Goal: Task Accomplishment & Management: Manage account settings

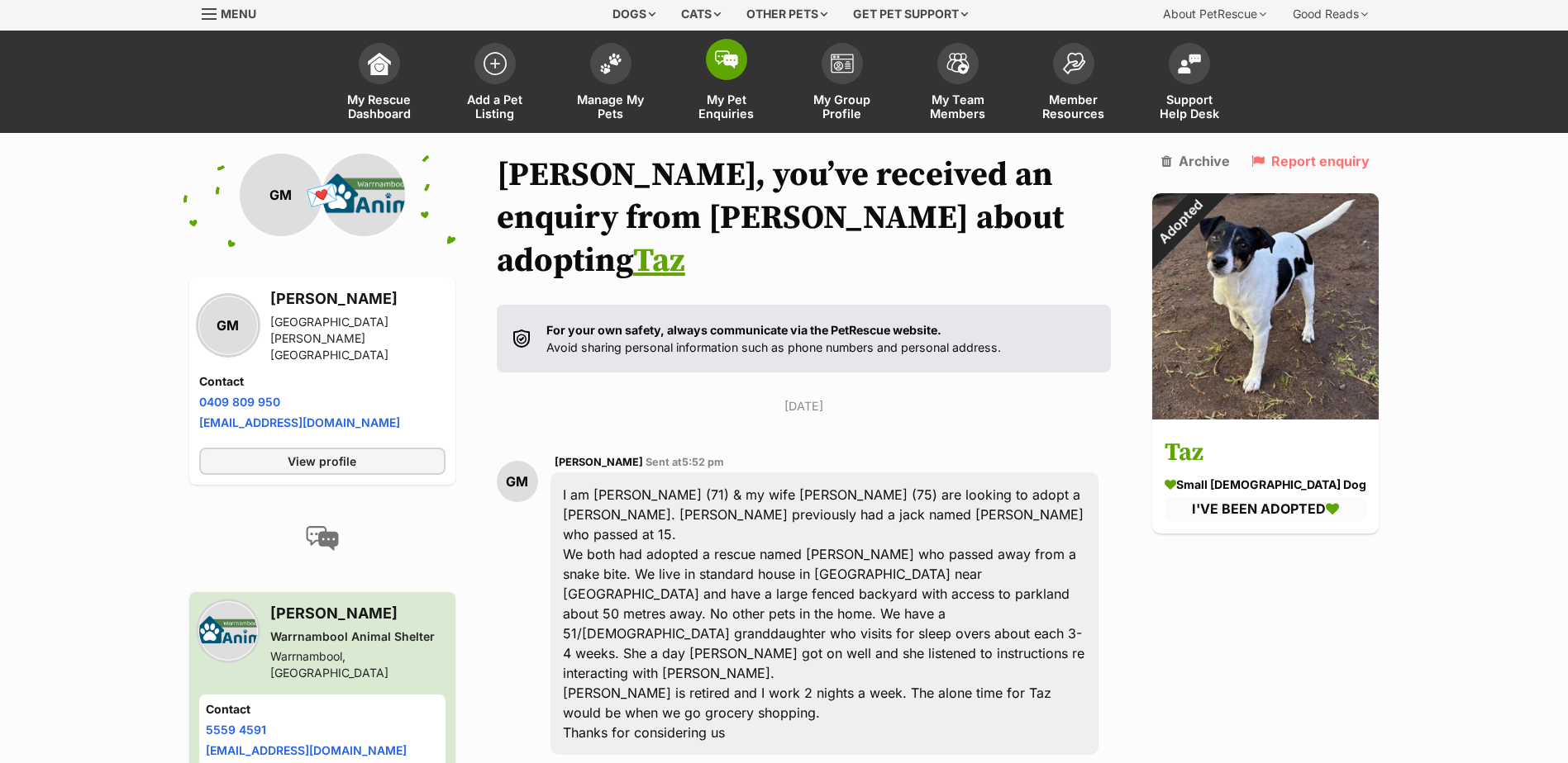
click at [733, 96] on span "My Pet Enquiries" at bounding box center [726, 106] width 74 height 28
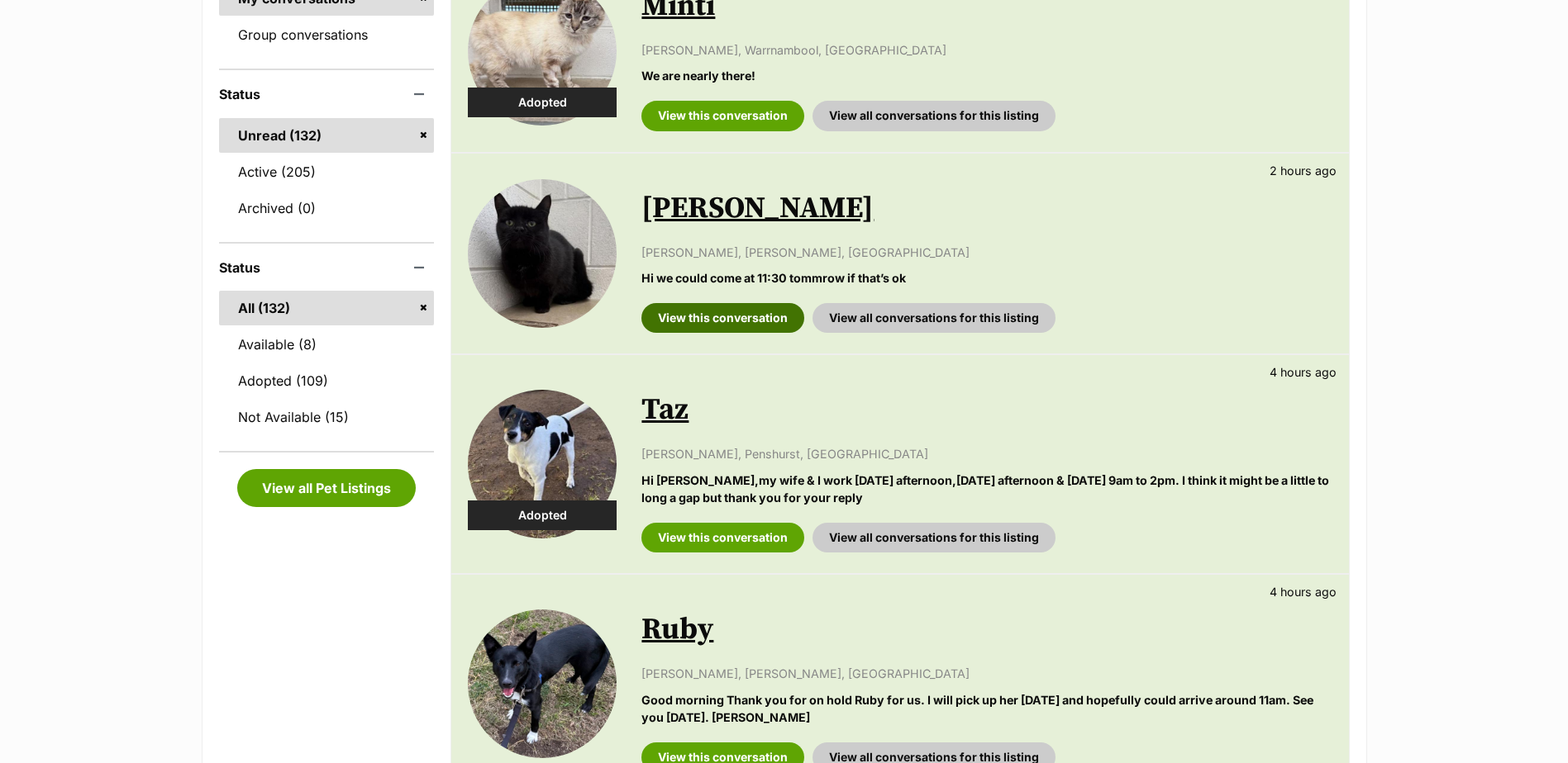
click at [723, 317] on link "View this conversation" at bounding box center [722, 318] width 163 height 30
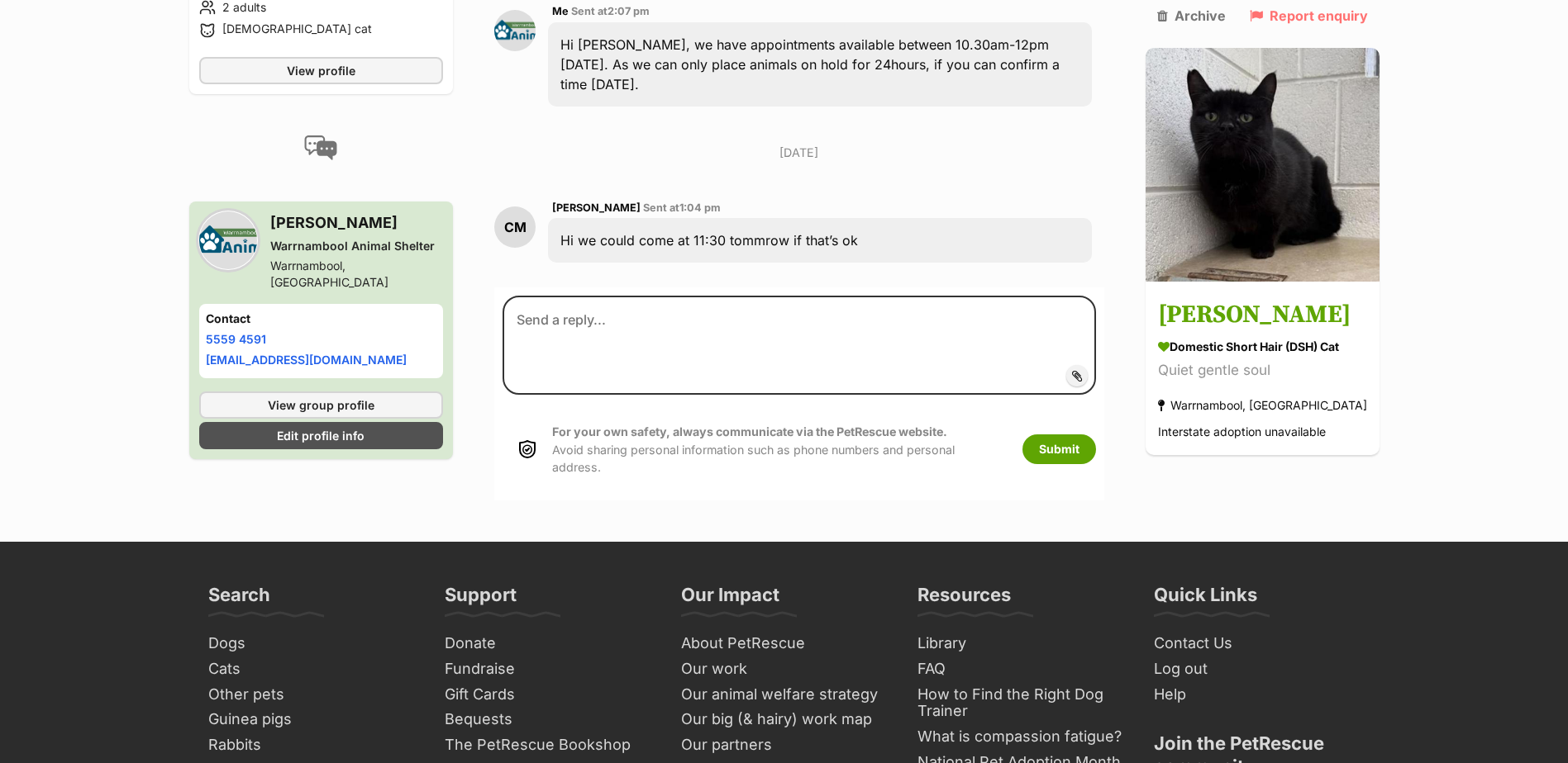
scroll to position [1653, 0]
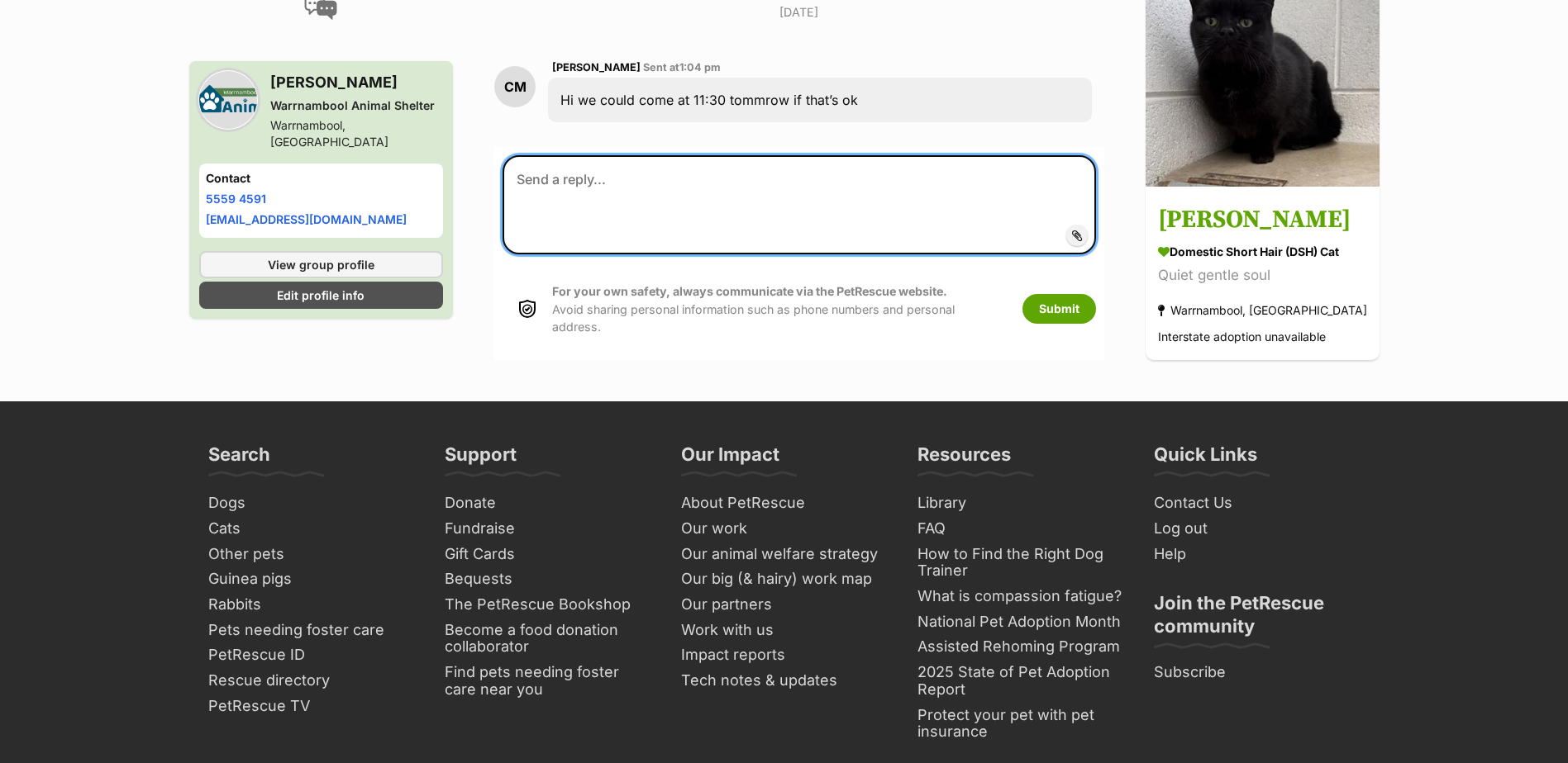
click at [726, 155] on textarea at bounding box center [799, 205] width 593 height 99
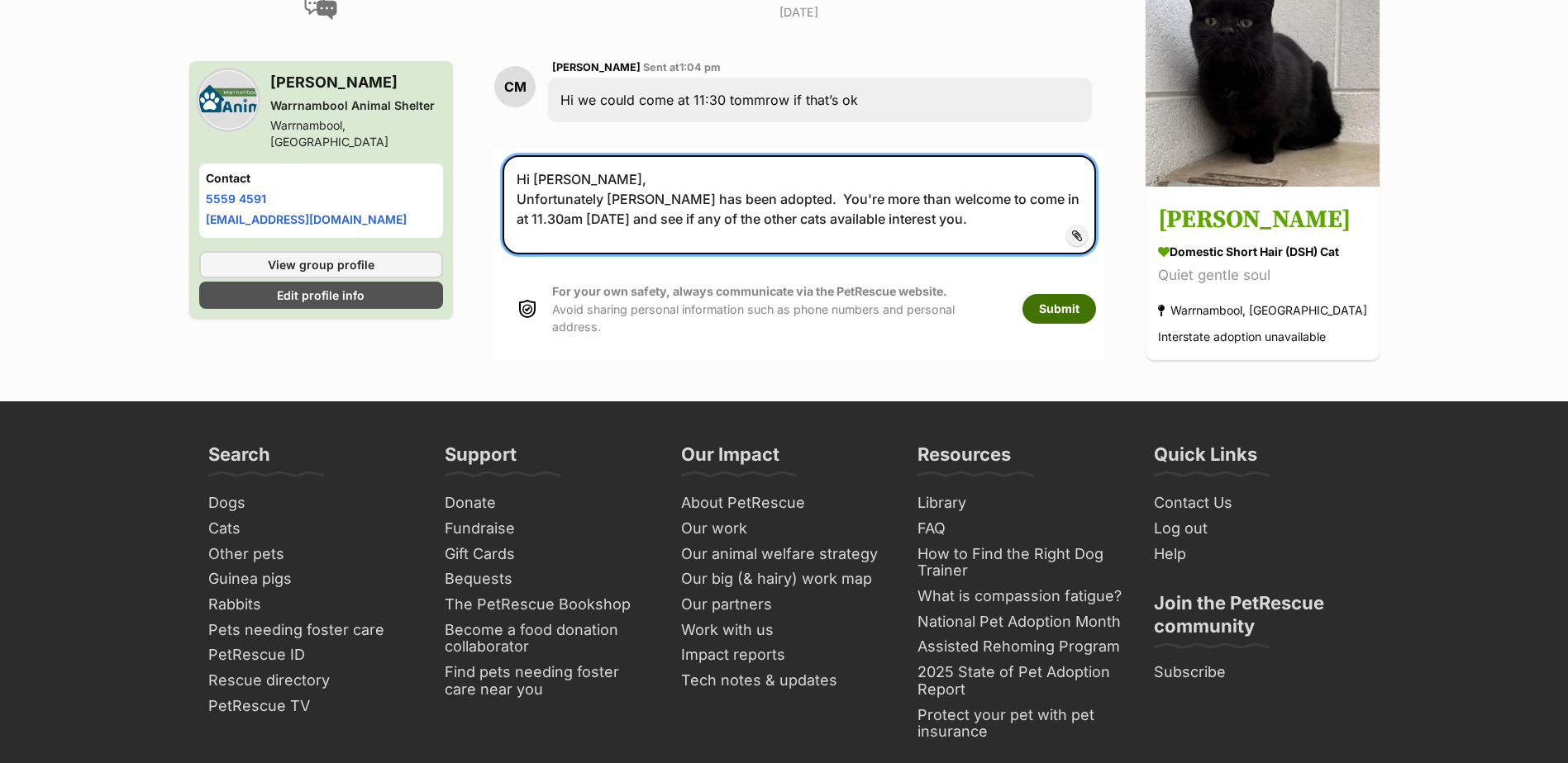
type textarea "Hi Chris, Unfortunately Aragon has been adopted. You're more than welcome to co…"
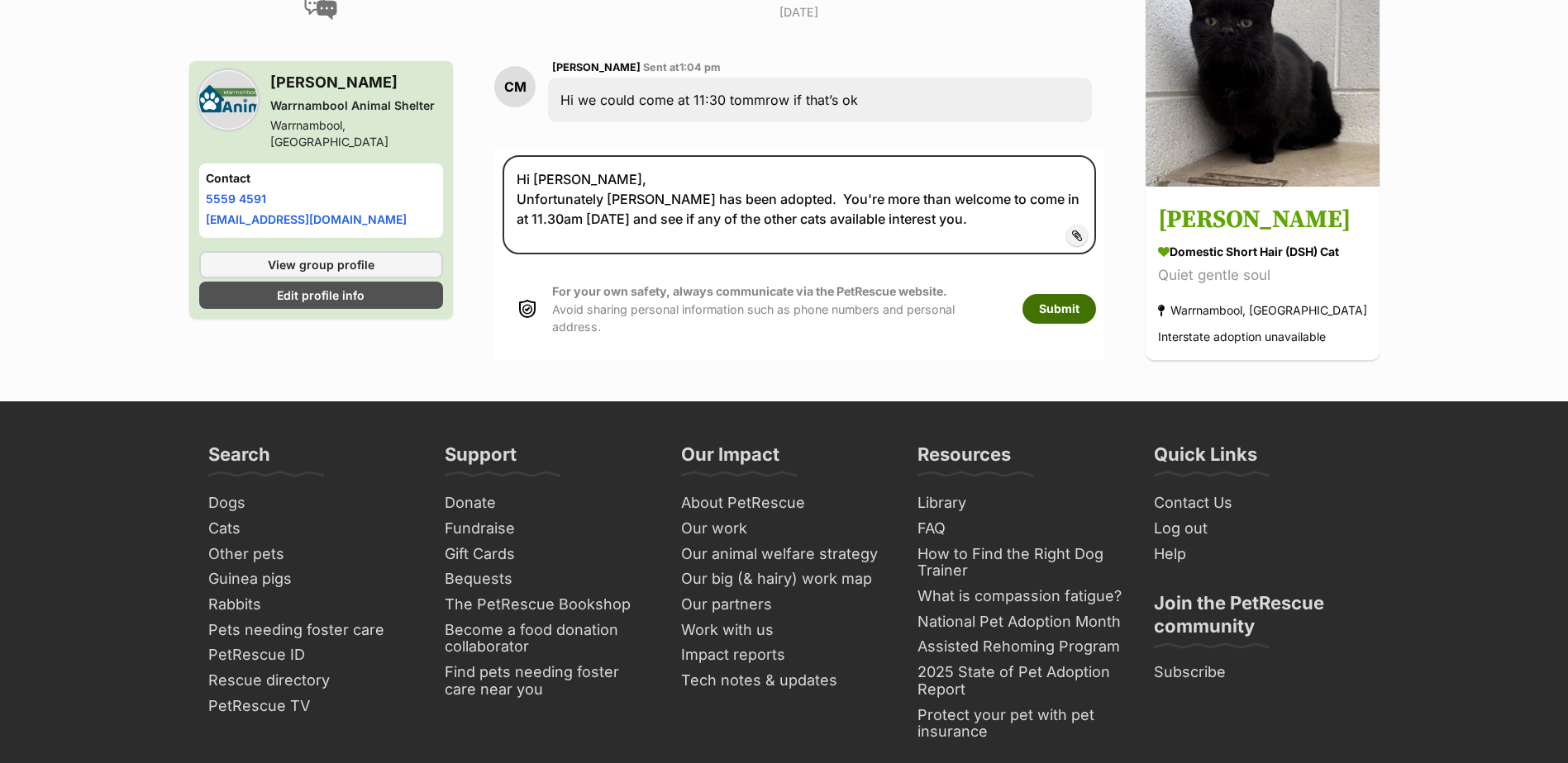
click at [1097, 294] on button "Submit" at bounding box center [1059, 308] width 73 height 30
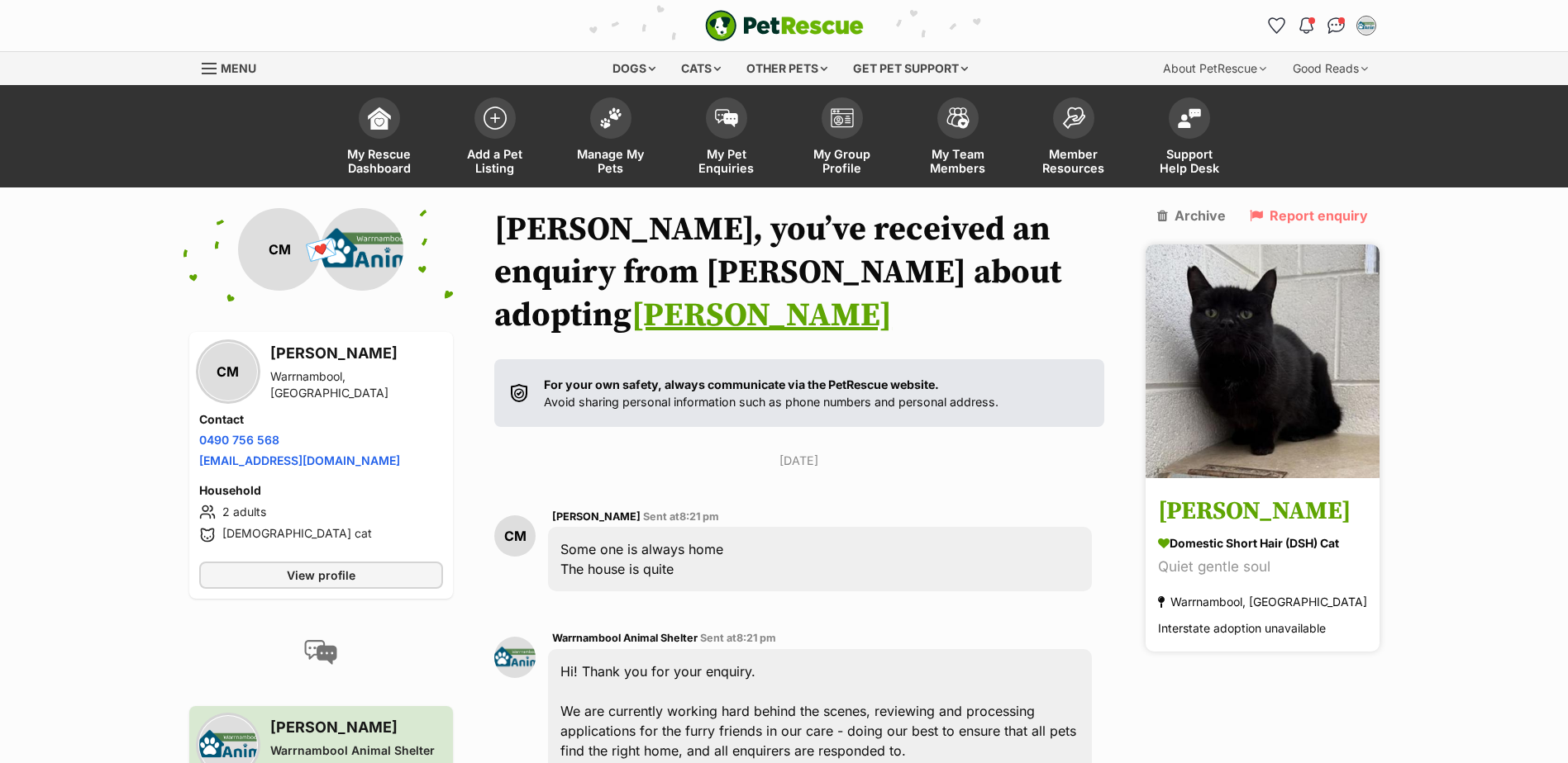
click at [1221, 494] on h3 "[PERSON_NAME]" at bounding box center [1263, 512] width 209 height 37
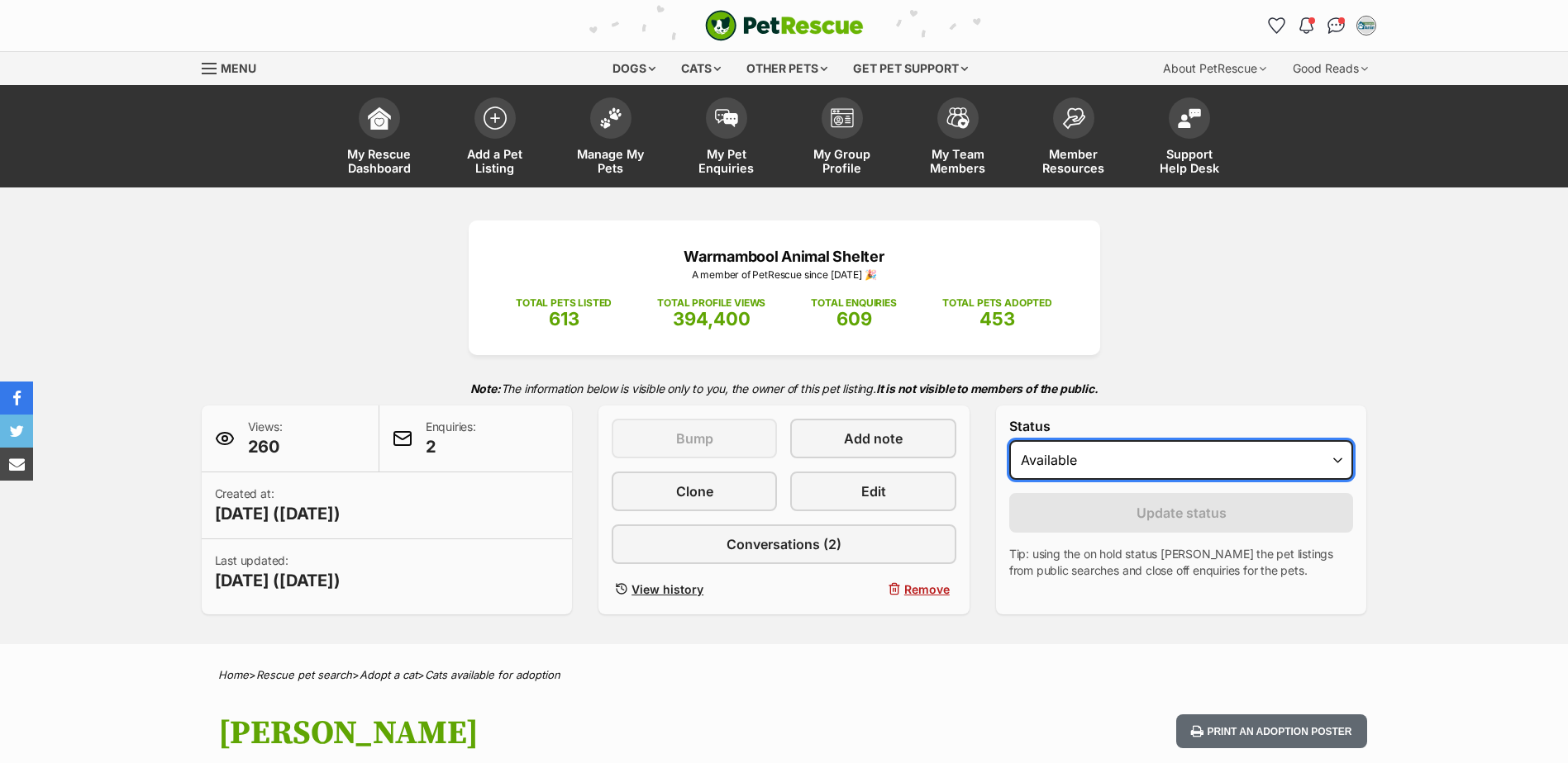
click at [1201, 461] on select "Draft - not available as listing has enquires Available On hold Adopted" at bounding box center [1181, 461] width 345 height 40
select select "rehomed"
click at [1010, 441] on select "Draft - not available as listing has enquires Available On hold Adopted" at bounding box center [1181, 461] width 345 height 40
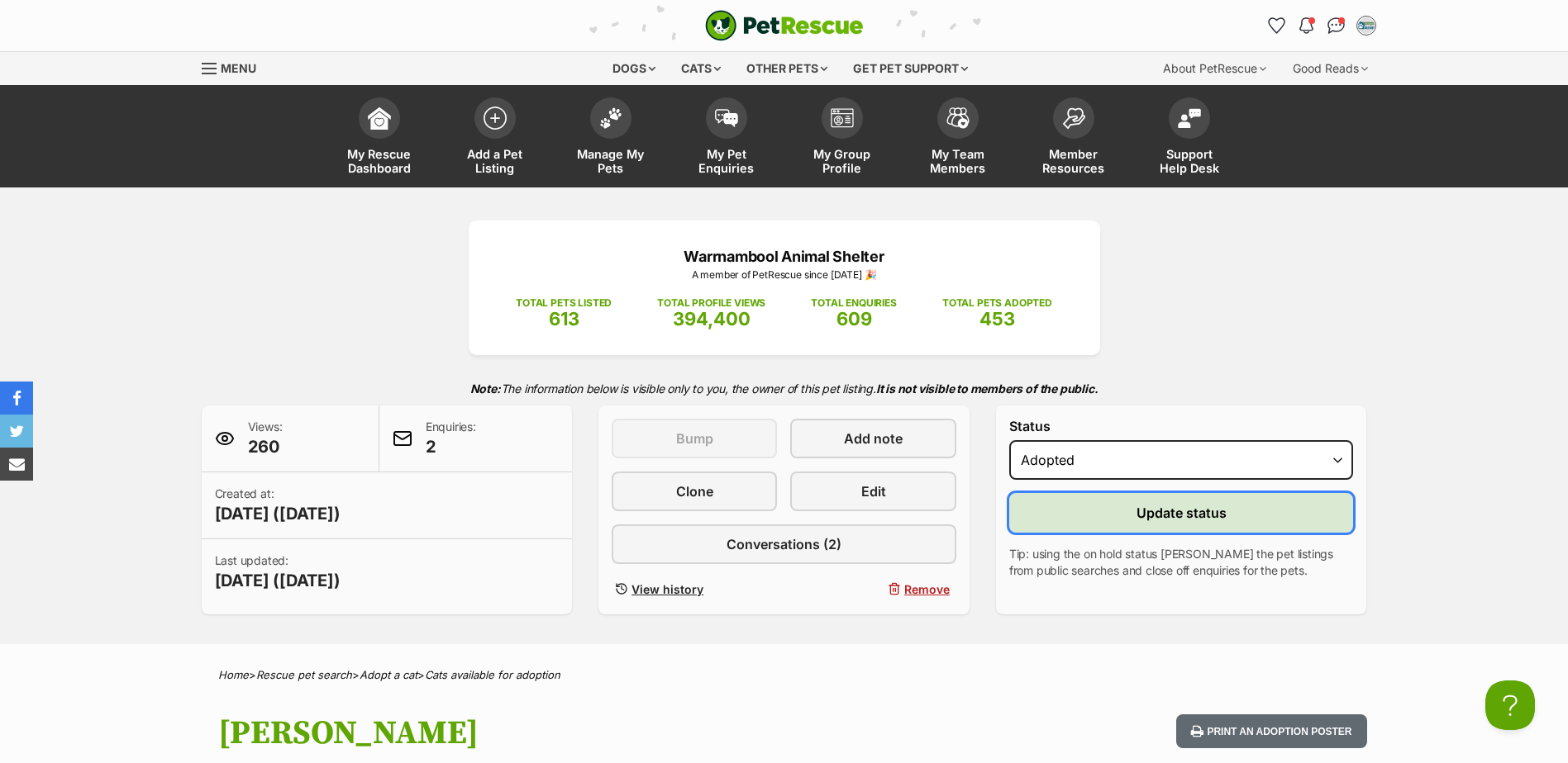
click at [1165, 518] on span "Update status" at bounding box center [1181, 513] width 90 height 20
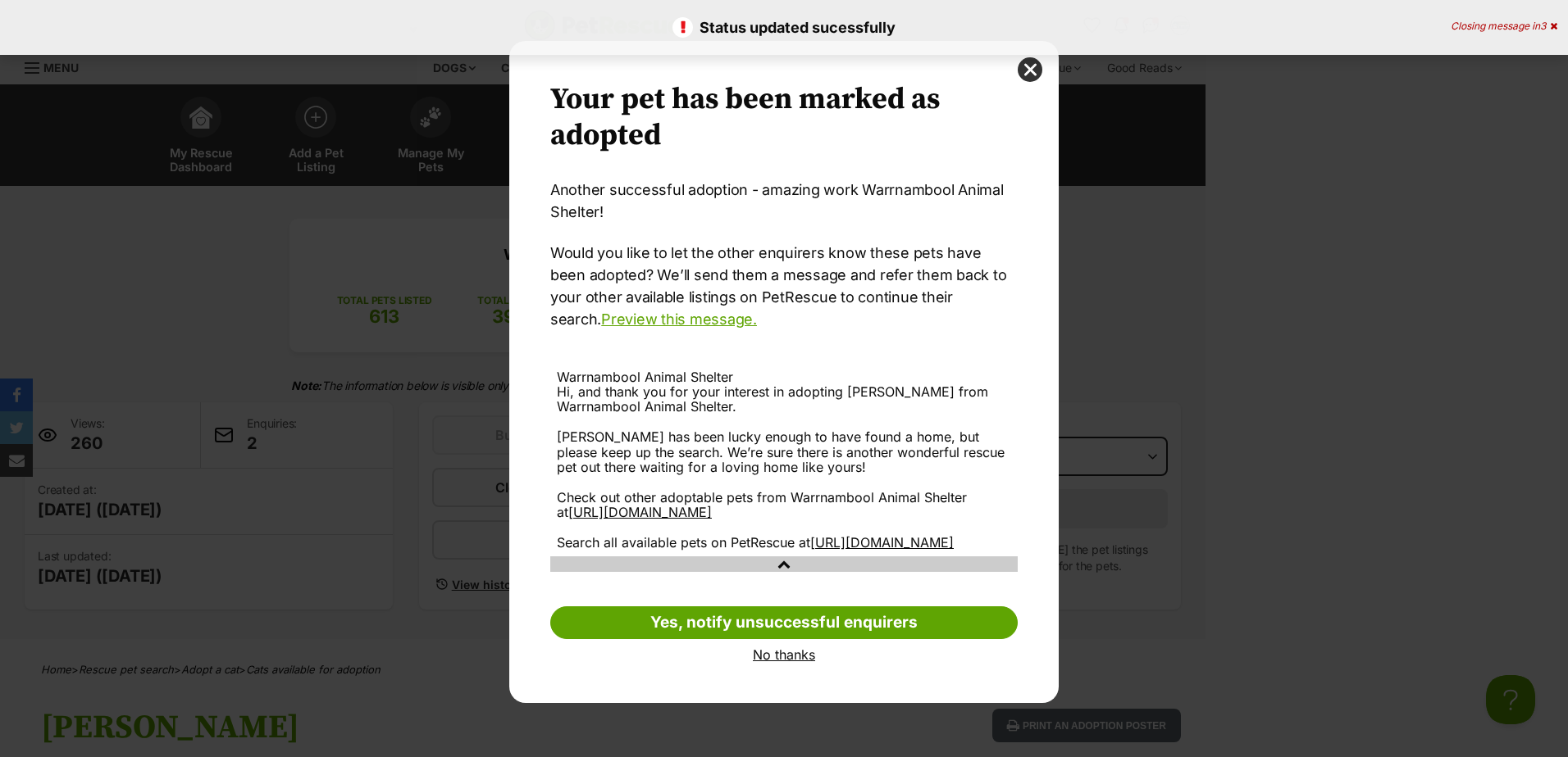
click at [798, 662] on link "No thanks" at bounding box center [784, 655] width 468 height 15
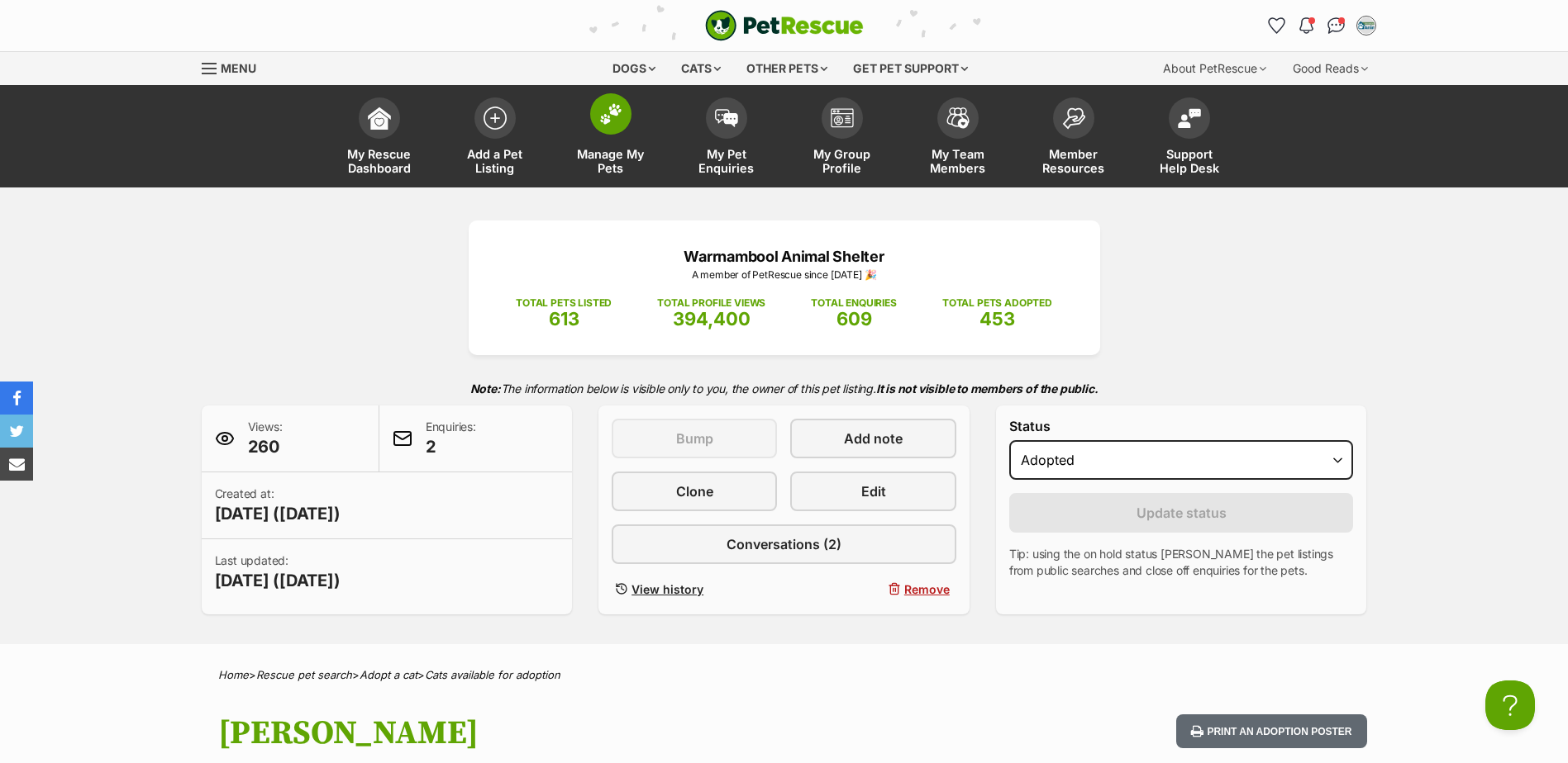
click at [615, 157] on span "Manage My Pets" at bounding box center [611, 160] width 74 height 28
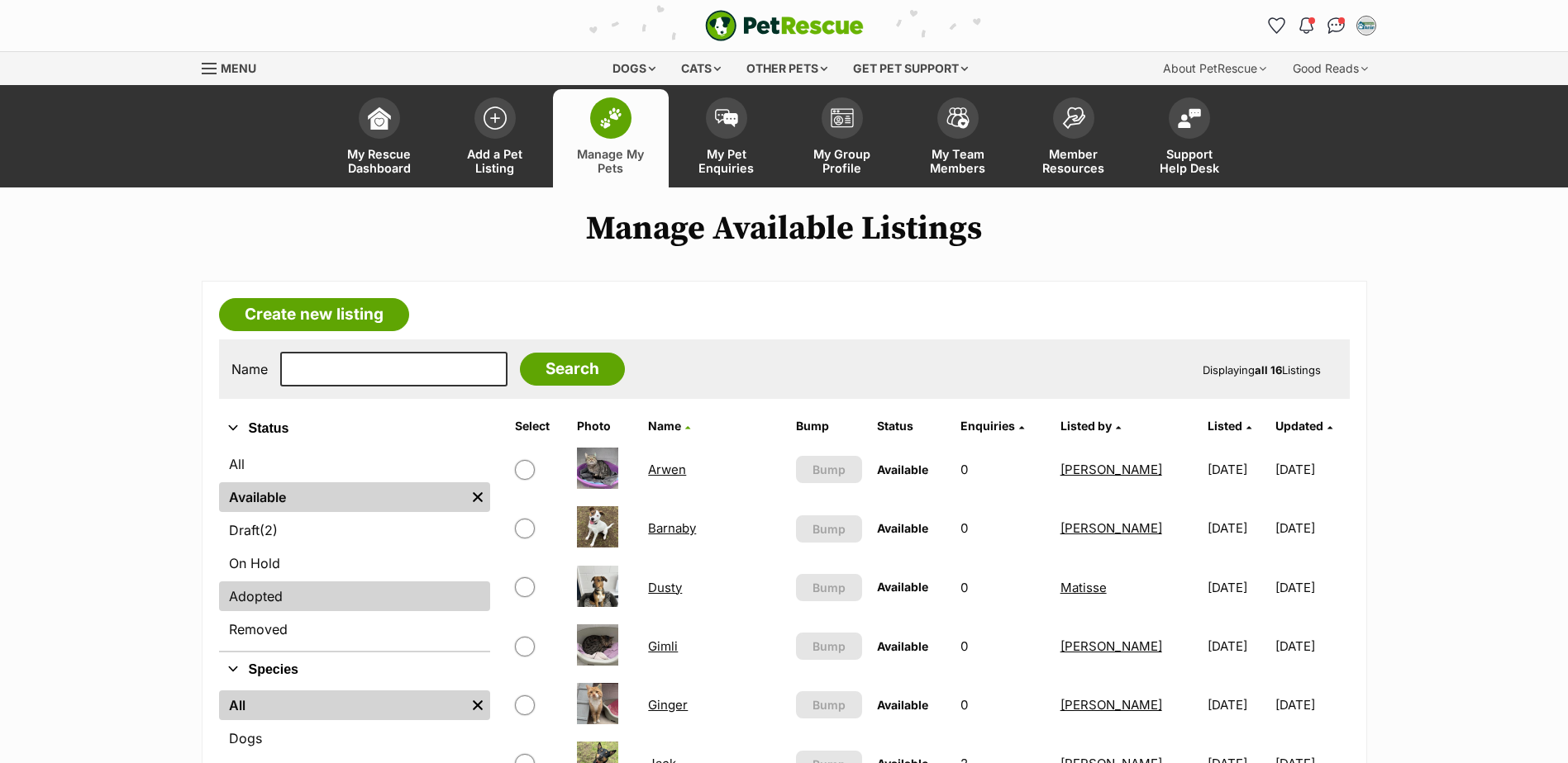
click at [278, 602] on link "Adopted" at bounding box center [355, 596] width 271 height 30
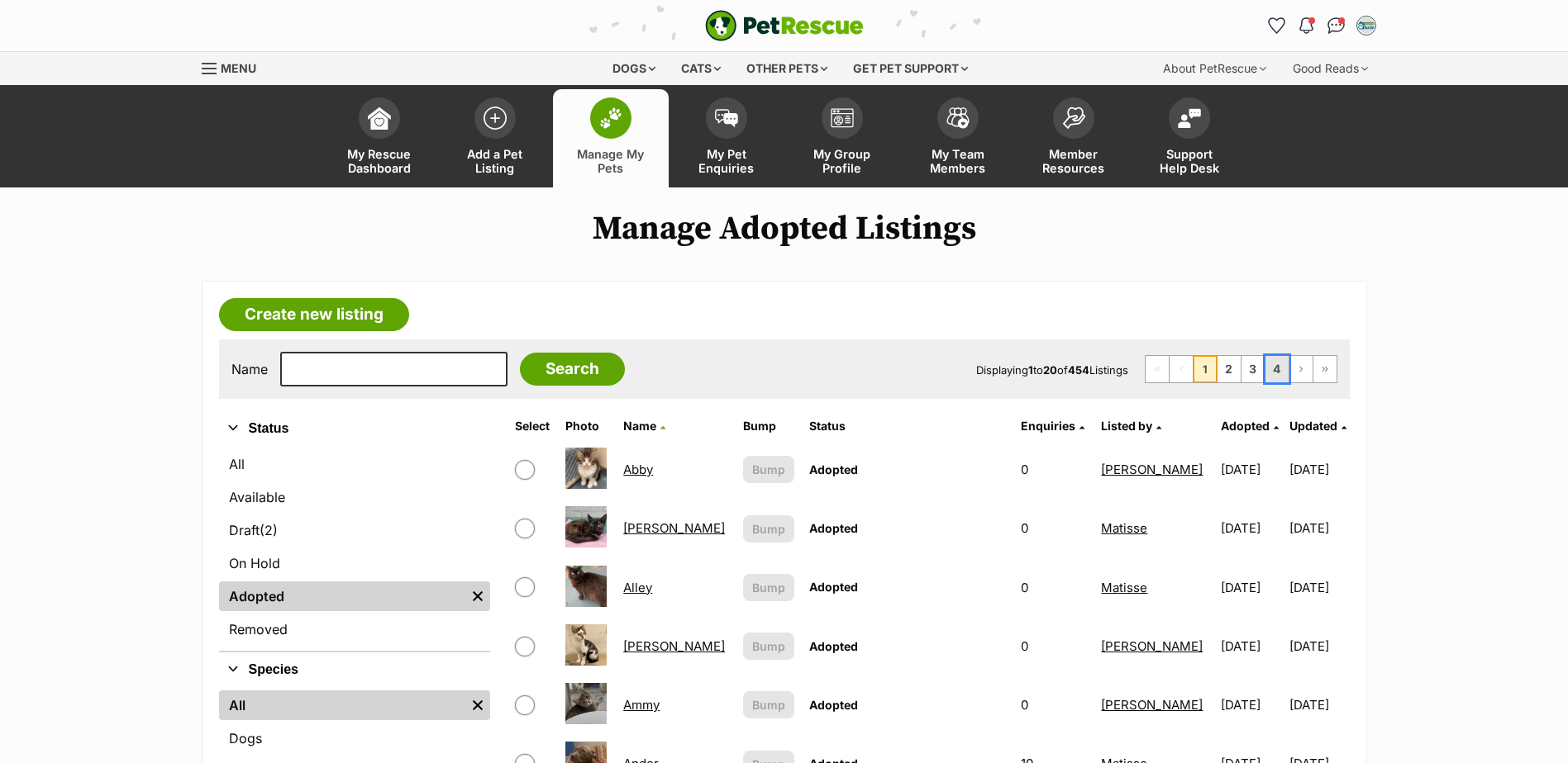
click at [1269, 373] on link "4" at bounding box center [1277, 369] width 23 height 27
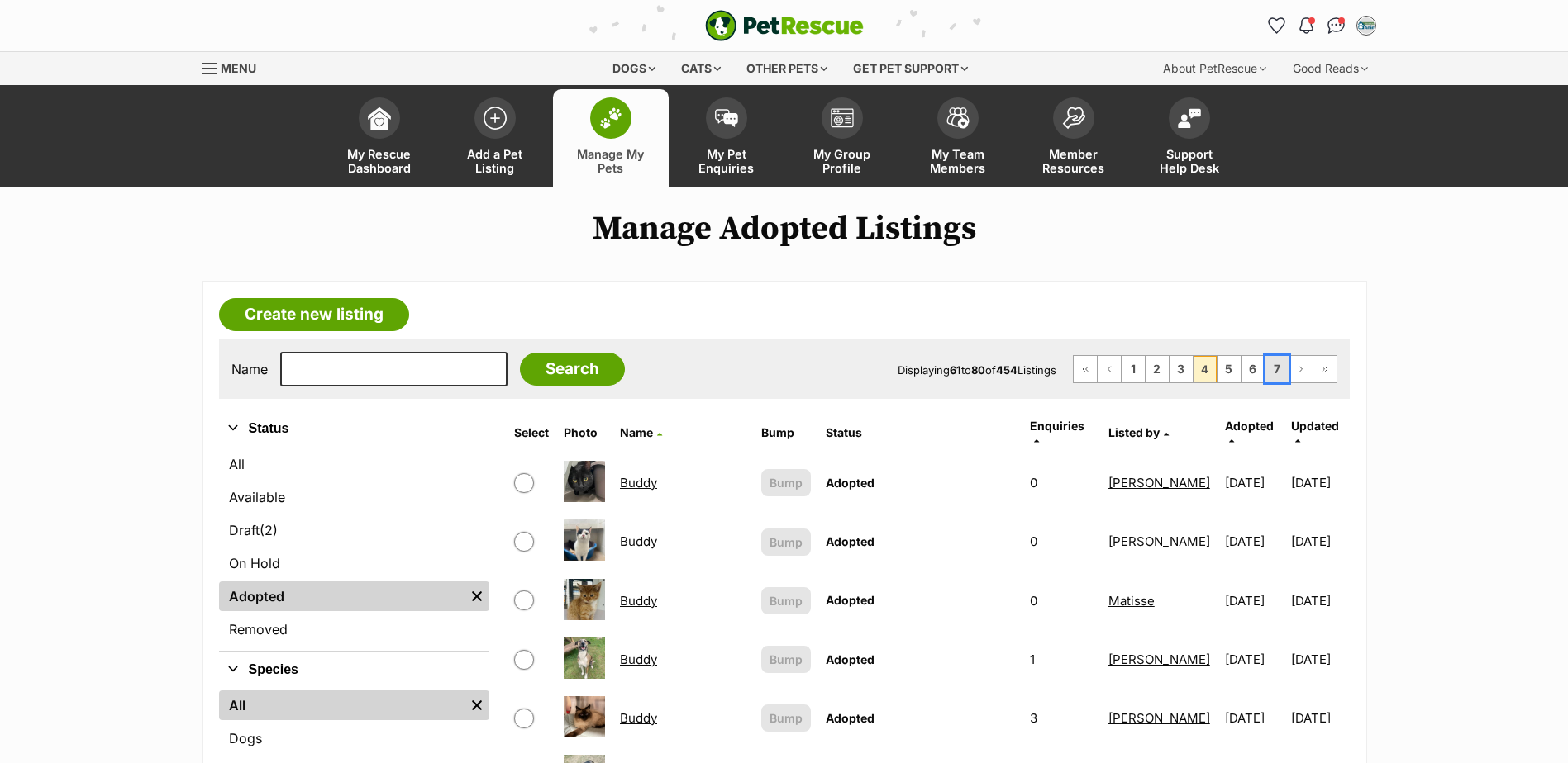
click at [1277, 380] on link "7" at bounding box center [1277, 369] width 23 height 27
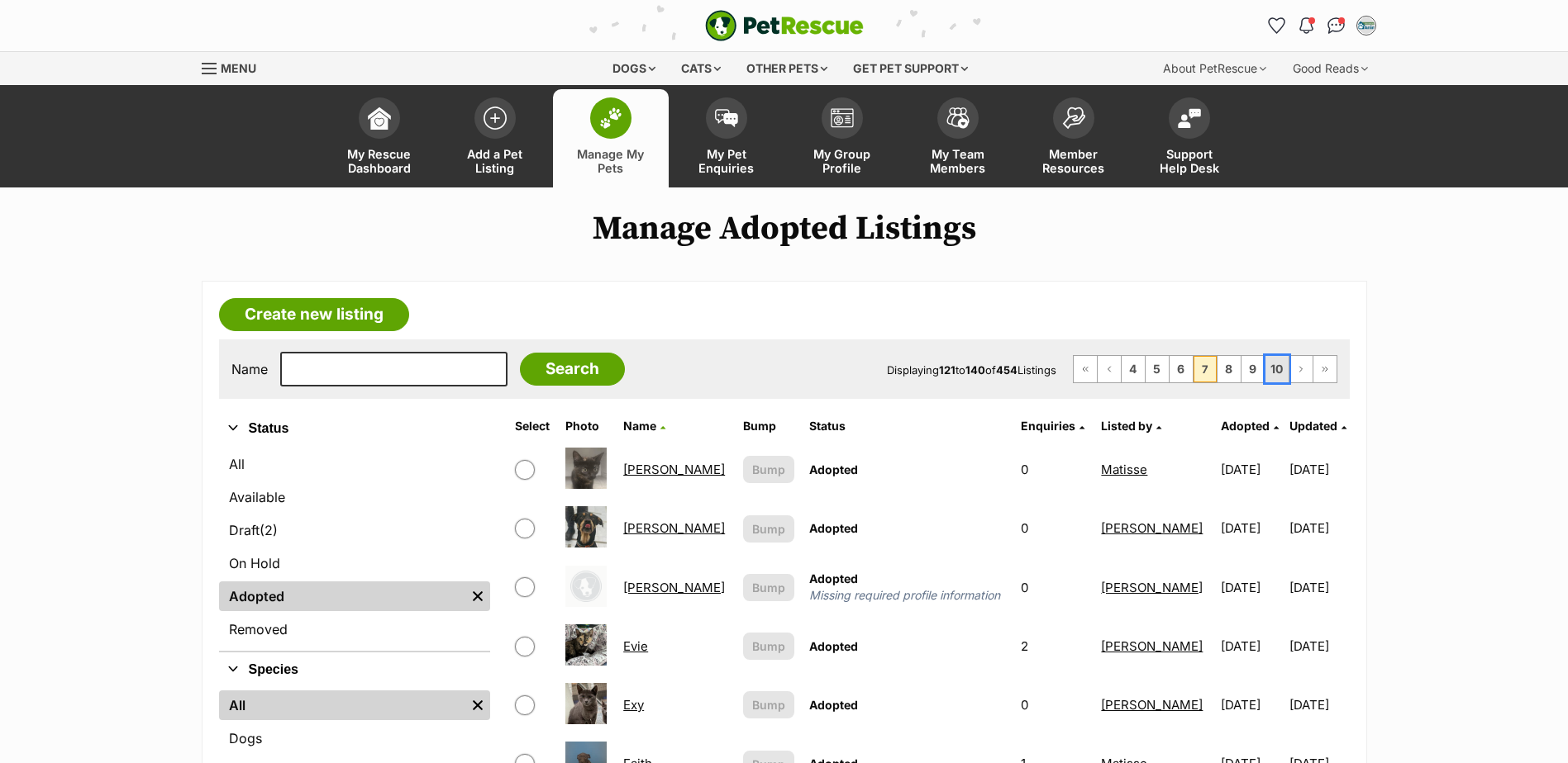
click at [1279, 364] on link "10" at bounding box center [1277, 369] width 23 height 27
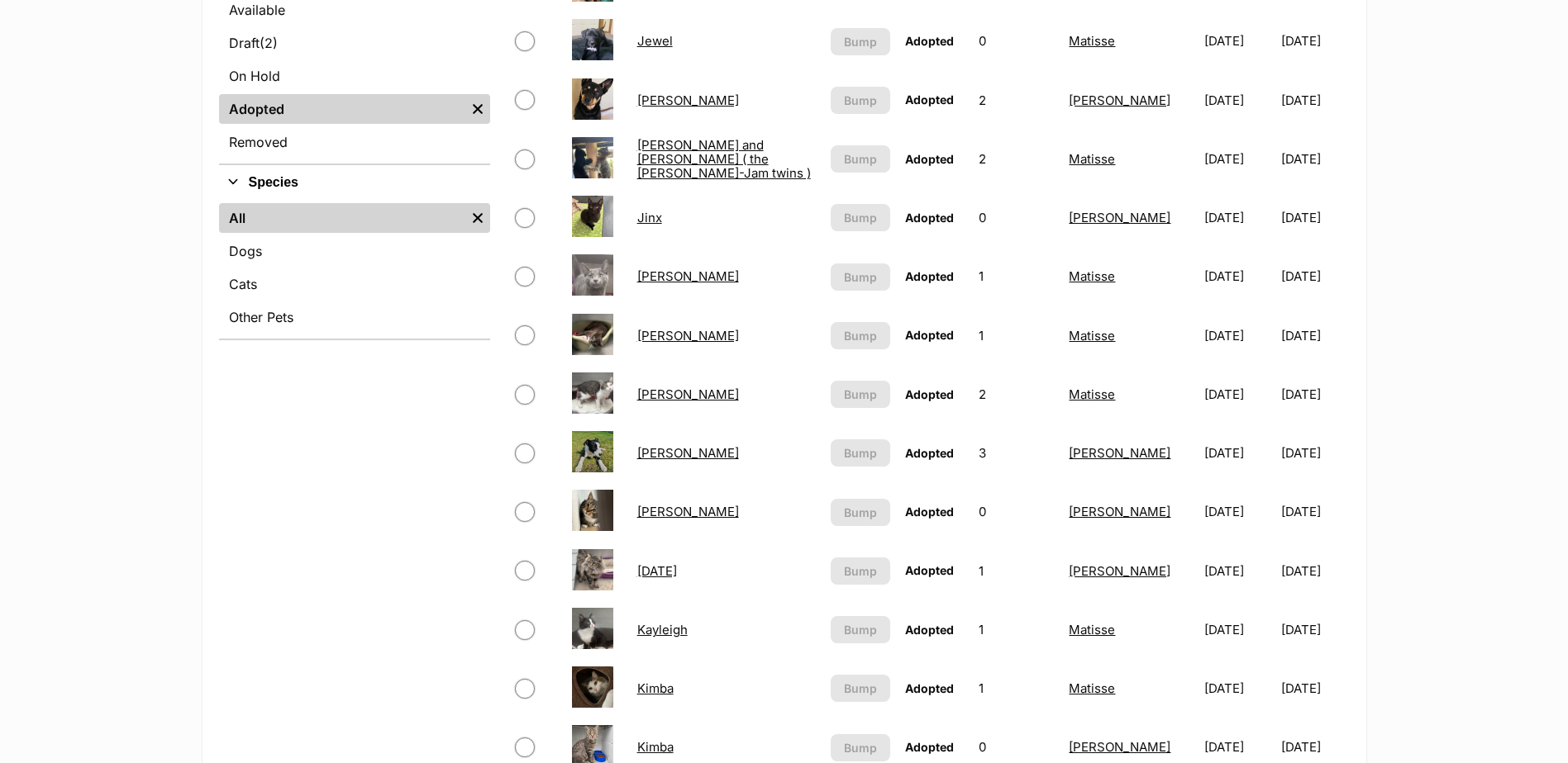
scroll to position [496, 0]
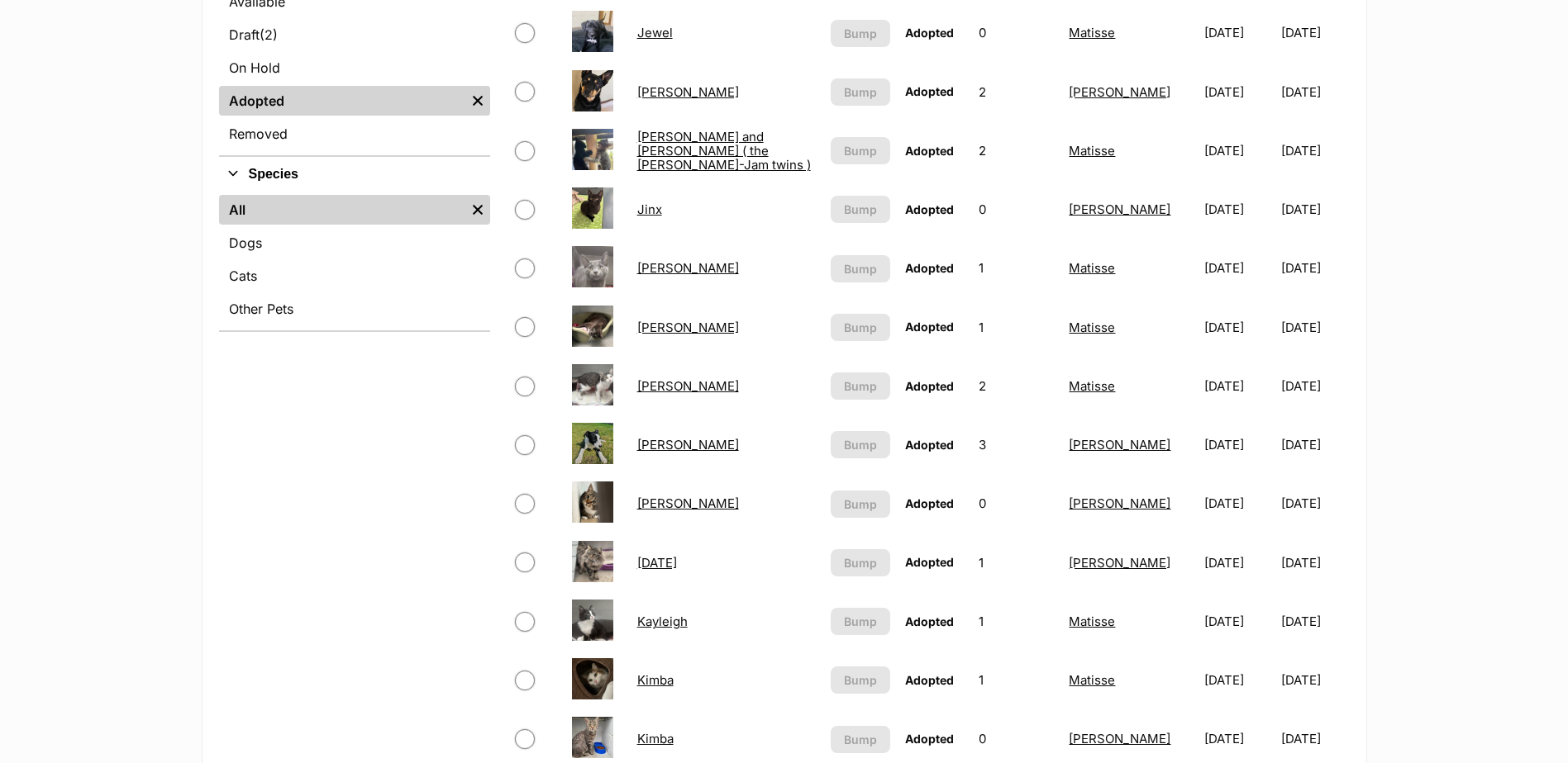
click at [527, 561] on input "checkbox" at bounding box center [525, 563] width 20 height 20
checkbox input "true"
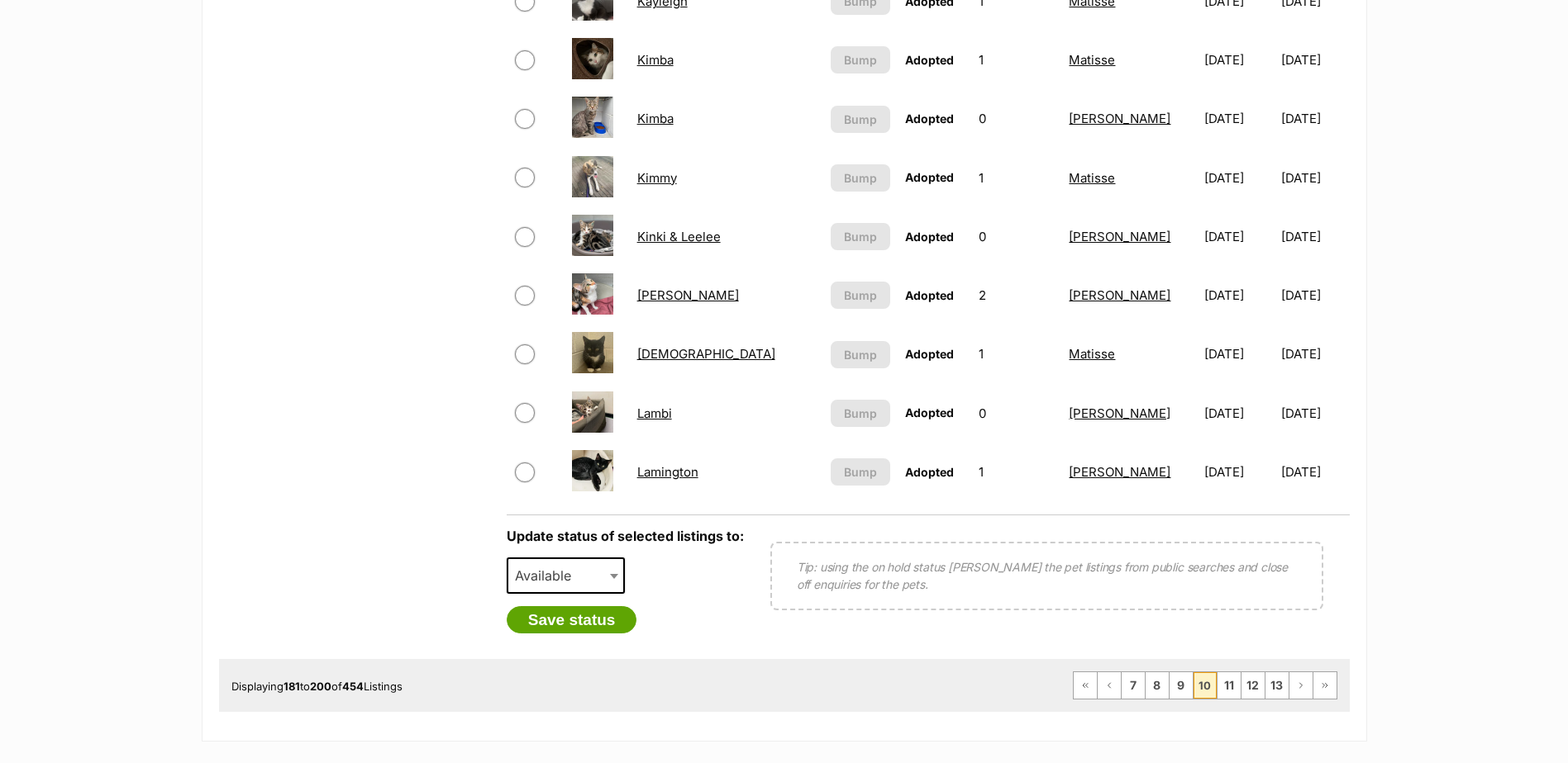
scroll to position [1157, 0]
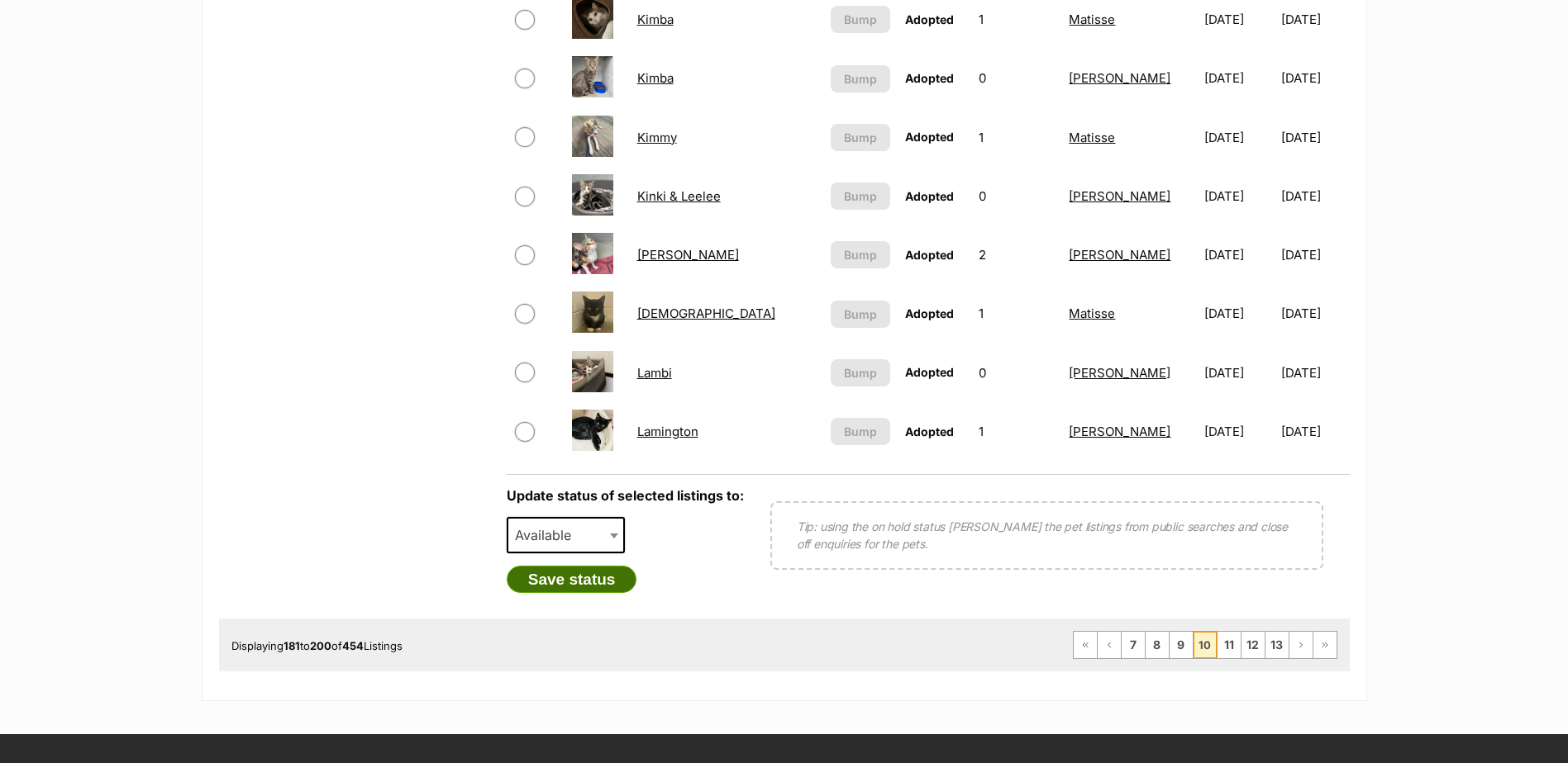
click at [573, 574] on button "Save status" at bounding box center [572, 579] width 131 height 28
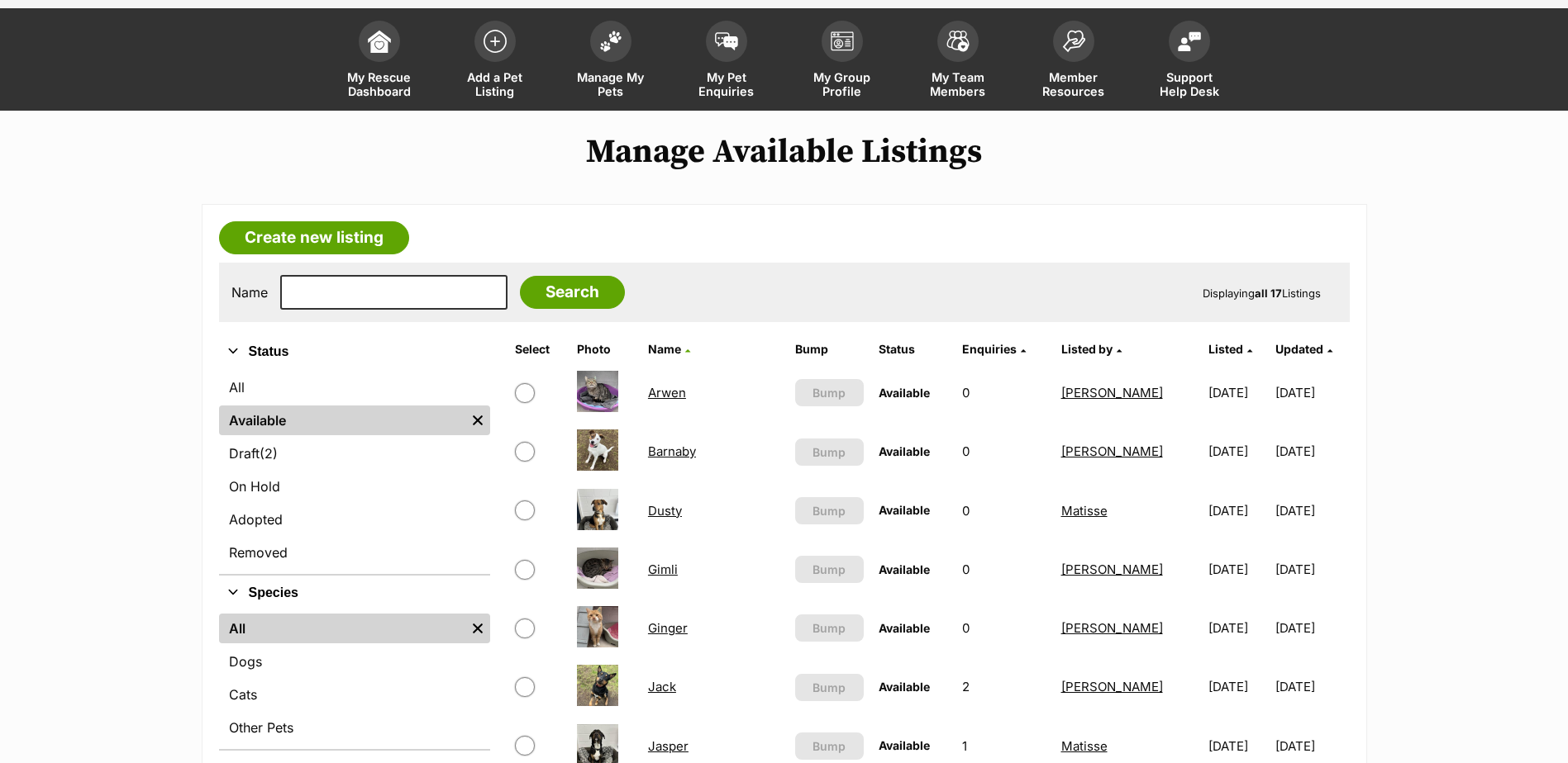
scroll to position [248, 0]
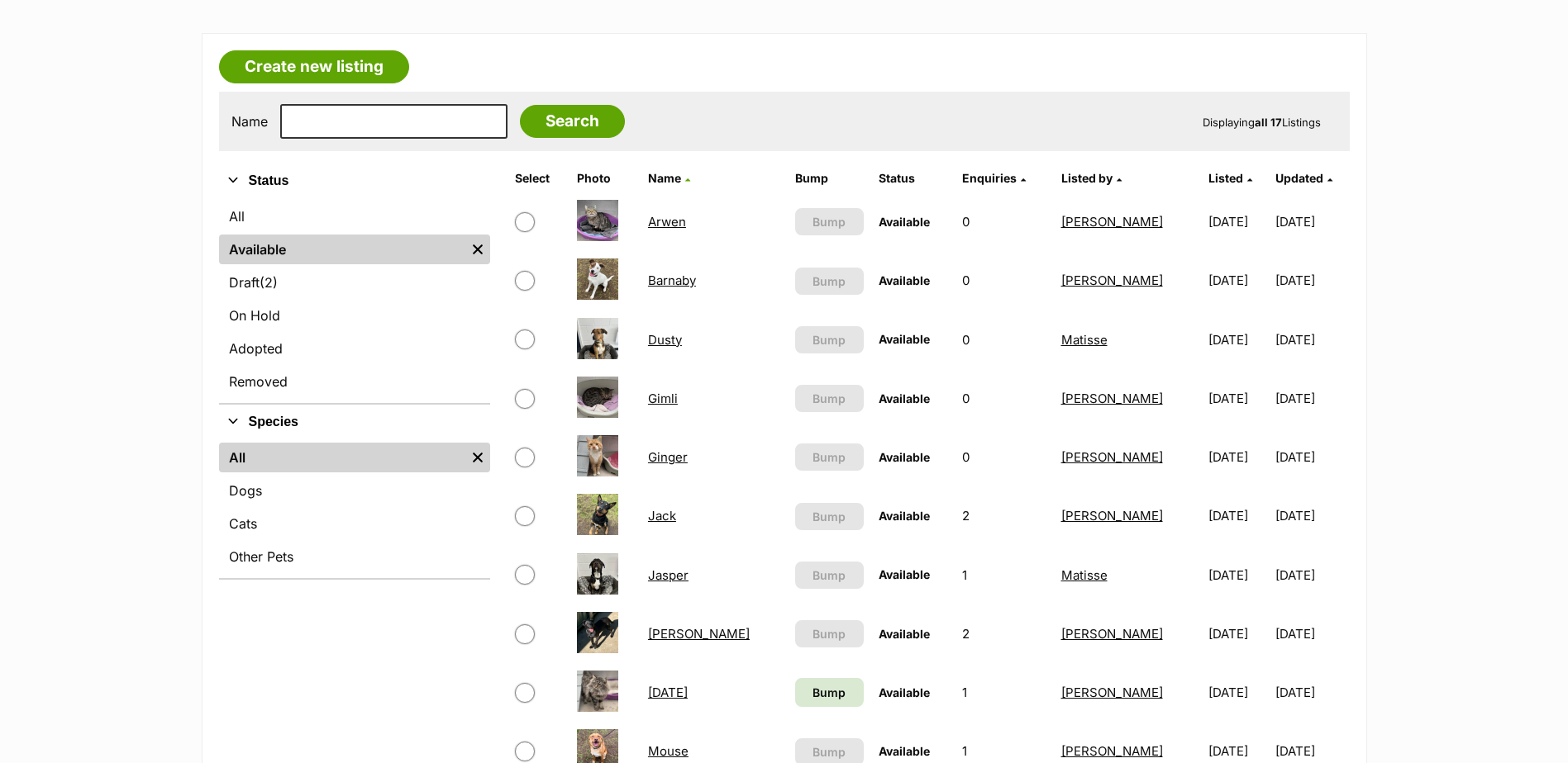
click at [529, 462] on input "checkbox" at bounding box center [525, 458] width 20 height 20
checkbox input "true"
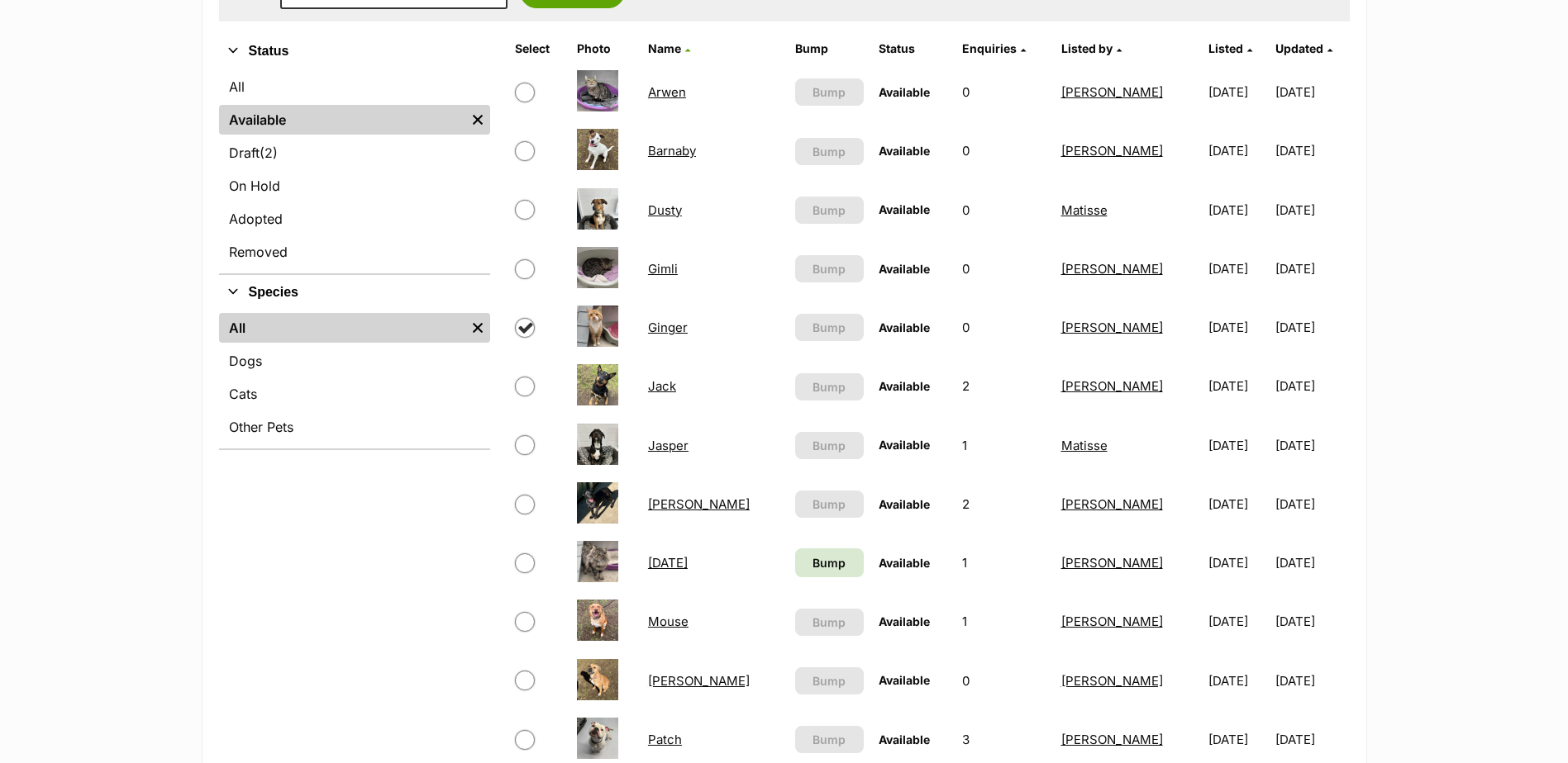
scroll to position [496, 0]
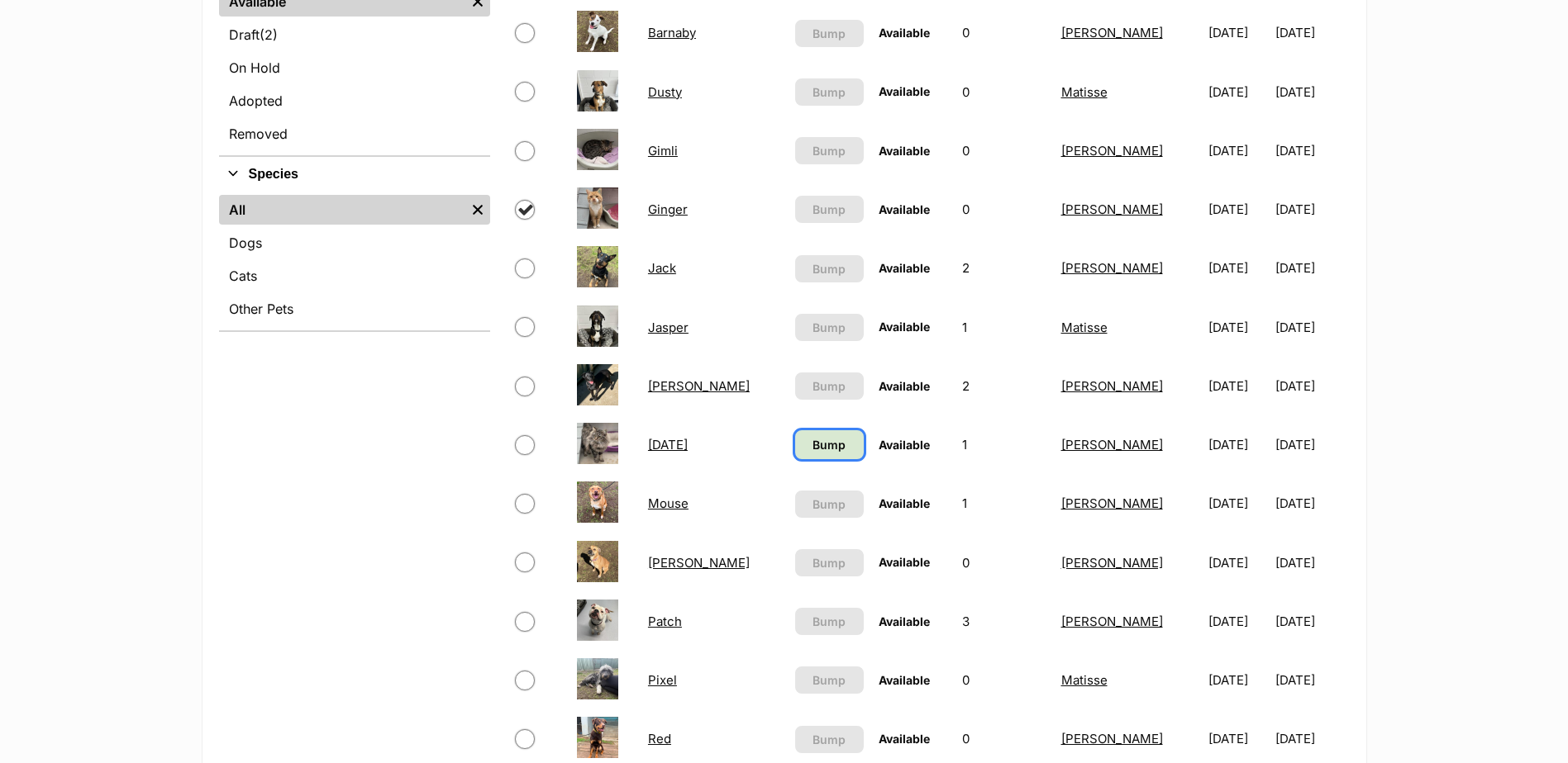
click at [805, 443] on link "Bump" at bounding box center [829, 444] width 69 height 29
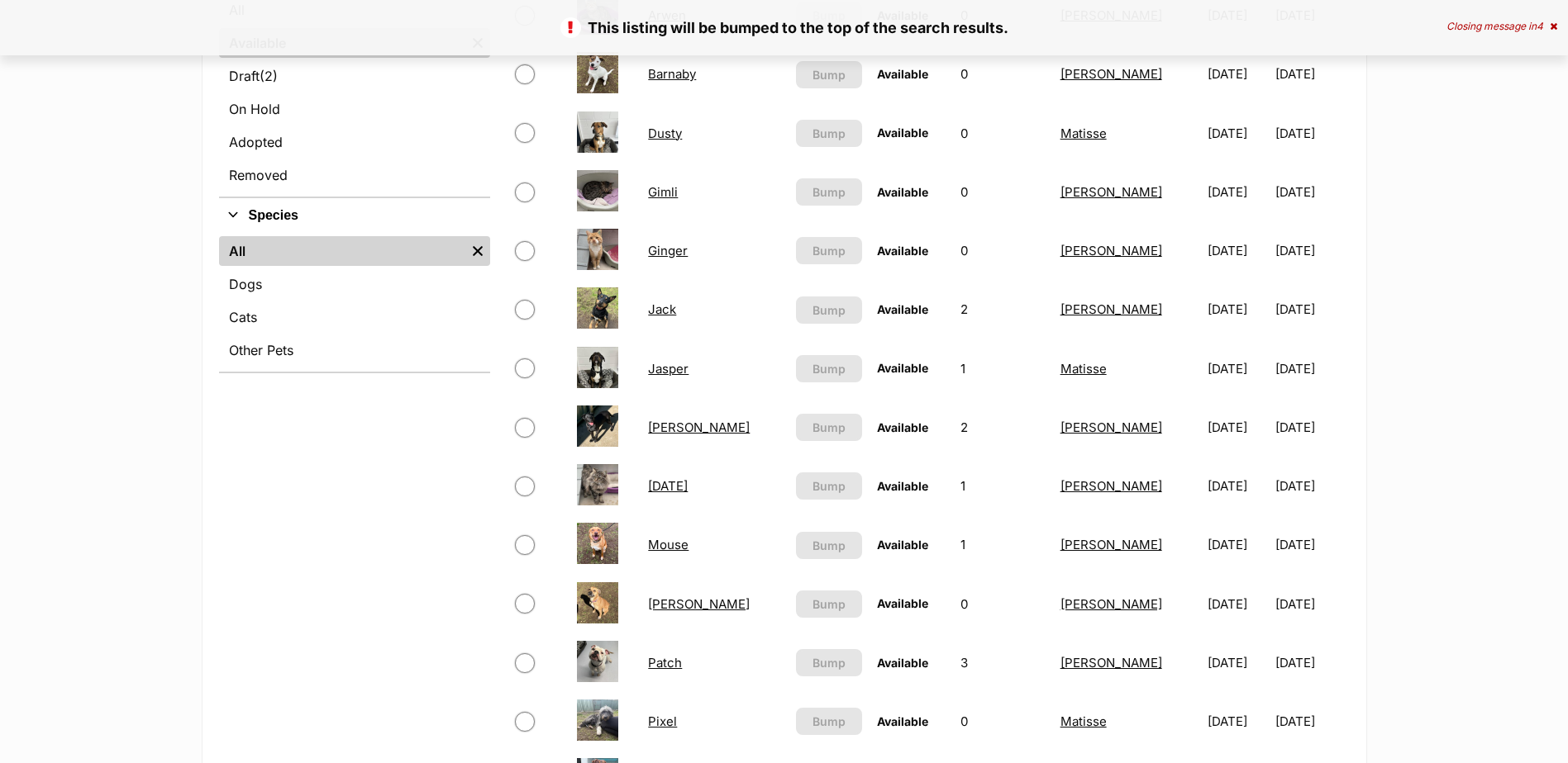
scroll to position [578, 0]
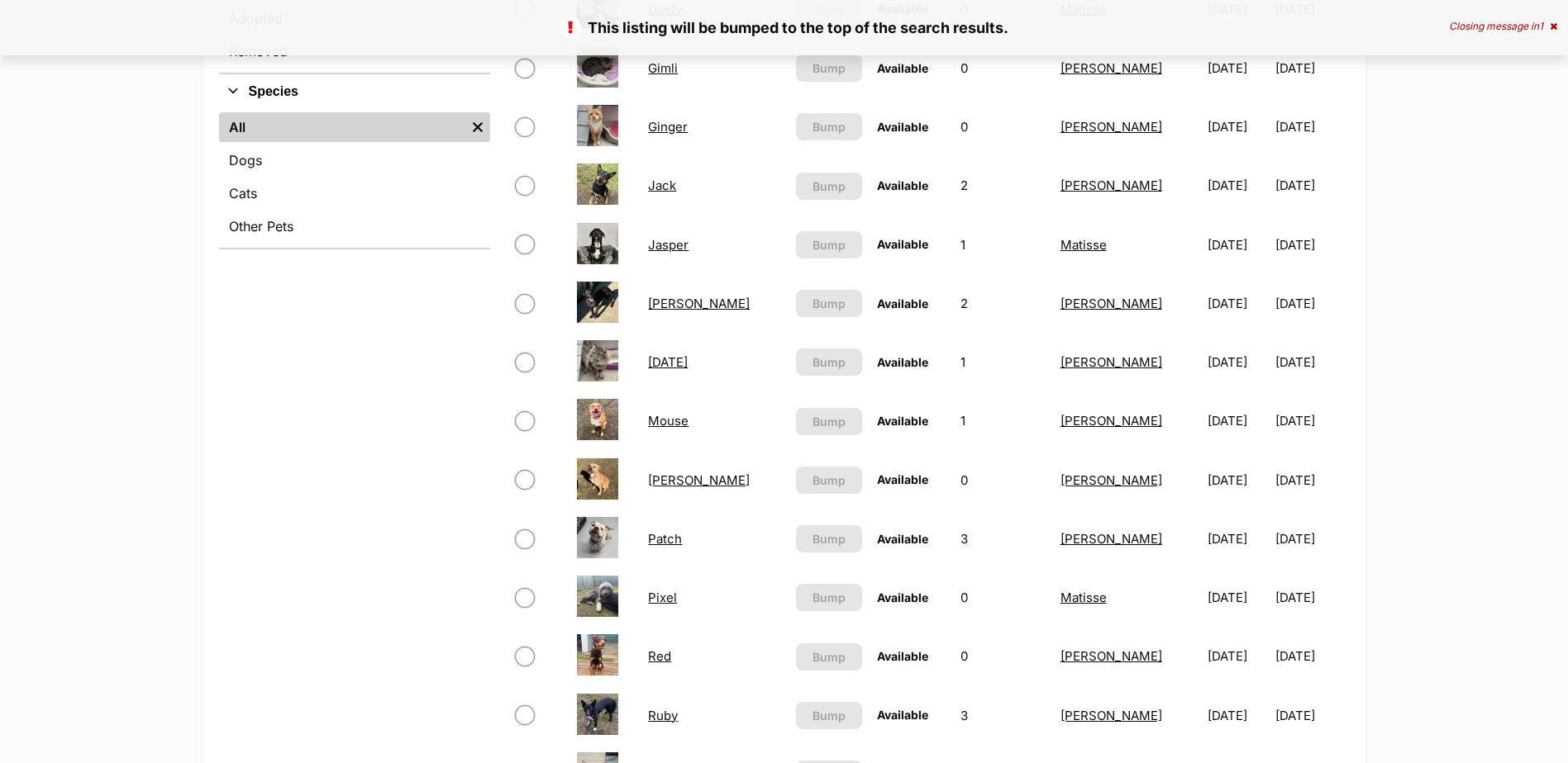
click at [531, 129] on input "checkbox" at bounding box center [525, 127] width 20 height 20
checkbox input "true"
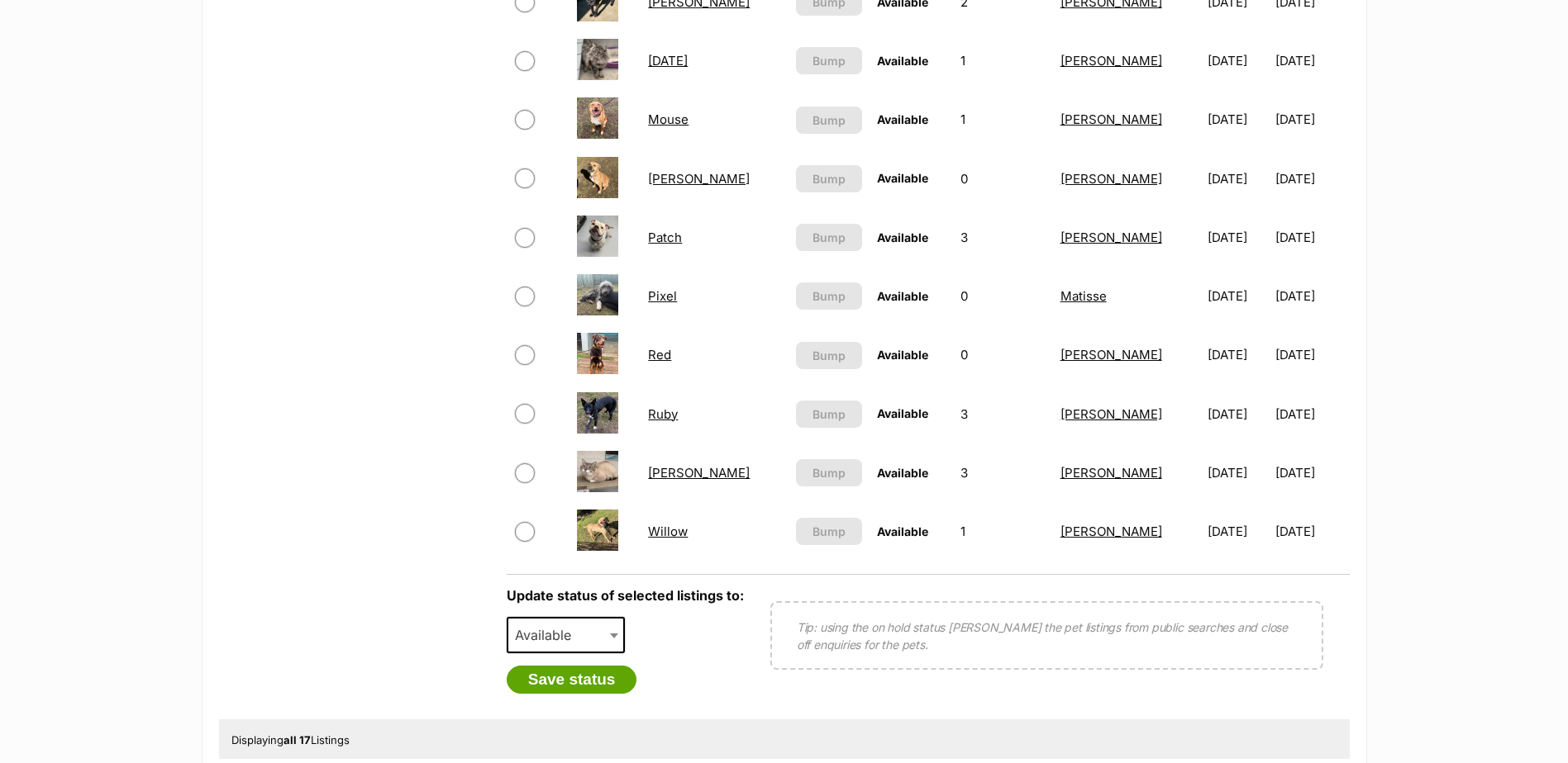
scroll to position [909, 0]
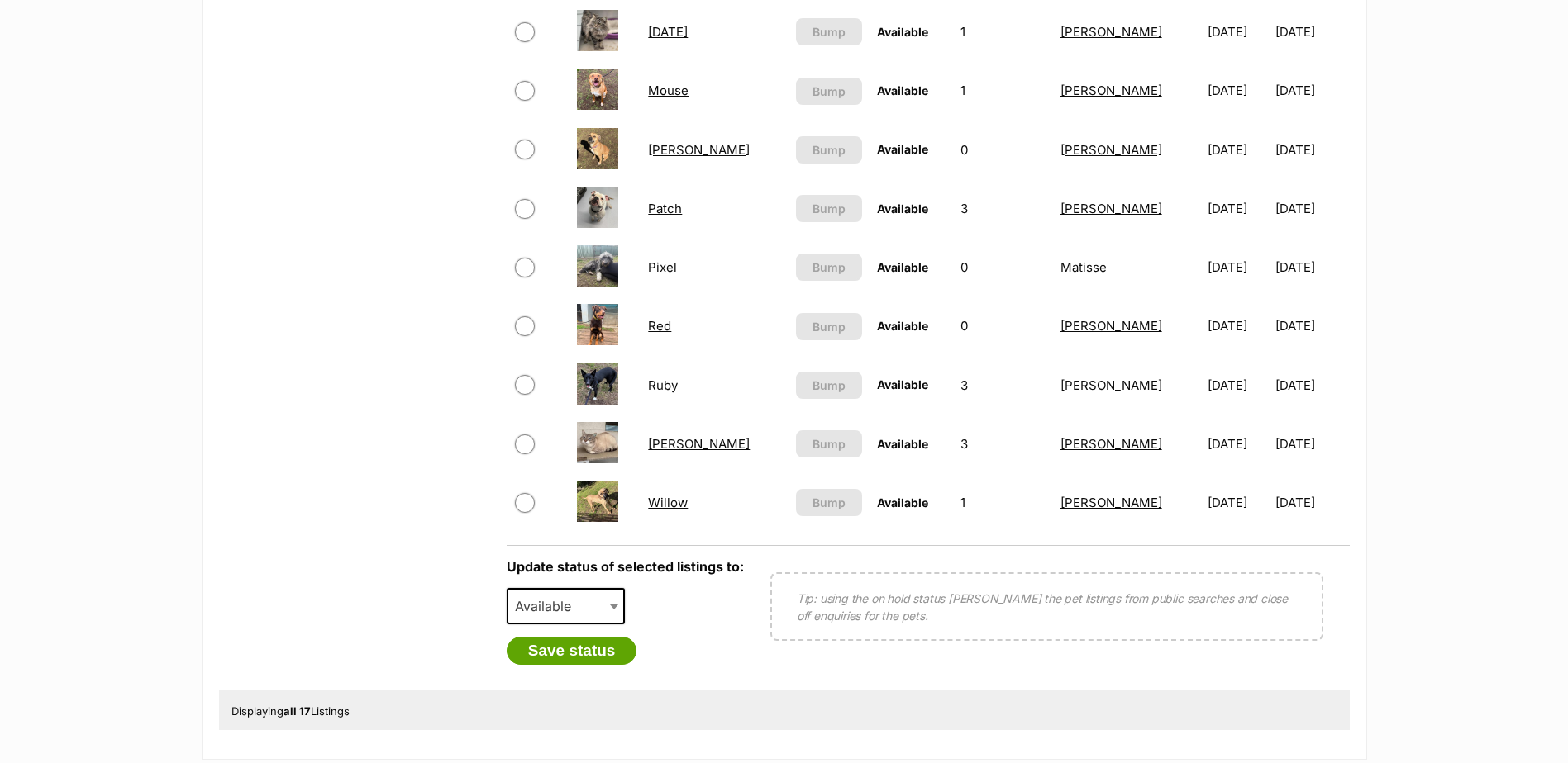
click at [579, 607] on span "Available" at bounding box center [548, 607] width 79 height 23
select select "on_hold"
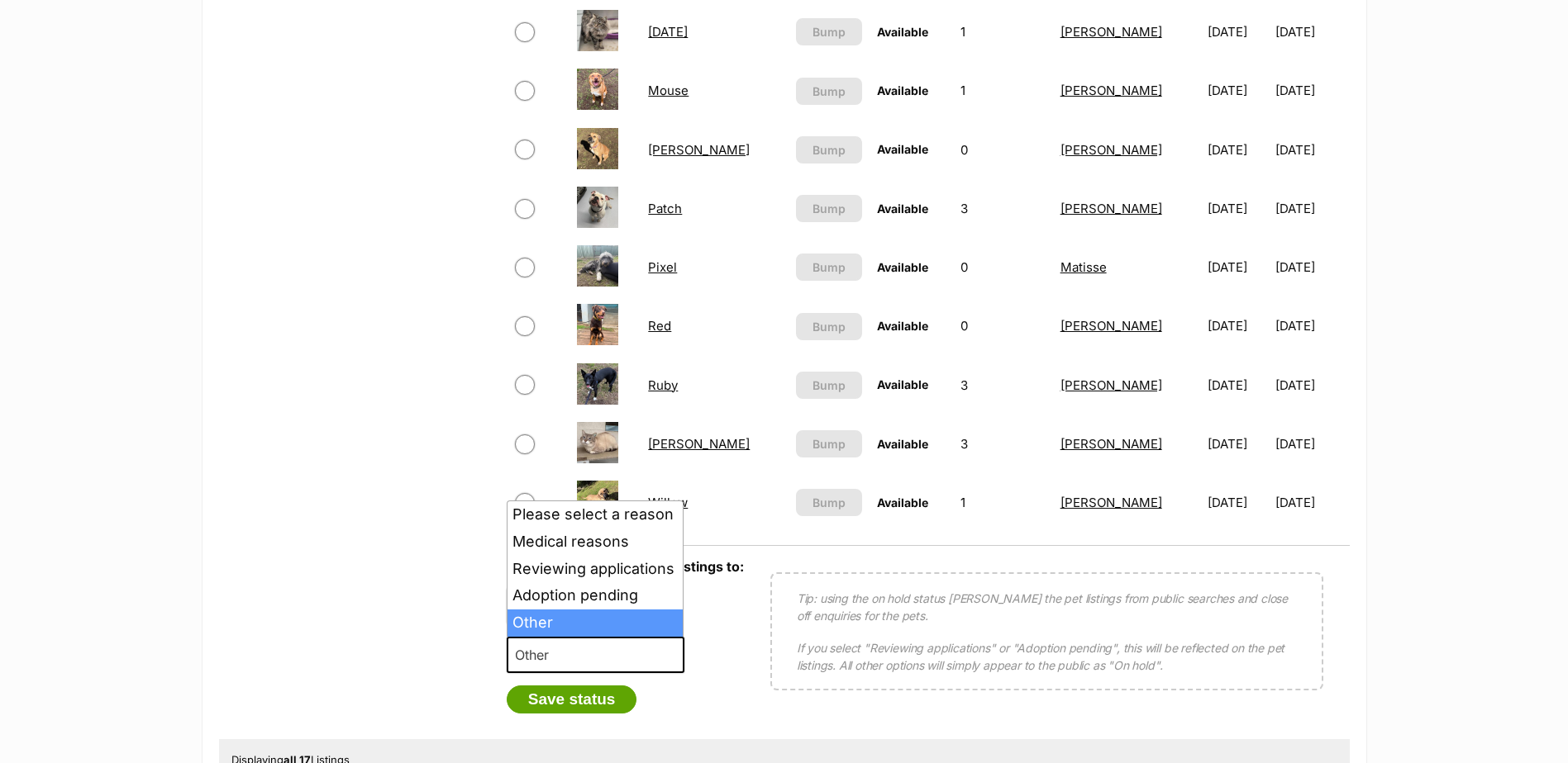
click at [586, 651] on span "Other" at bounding box center [596, 655] width 178 height 36
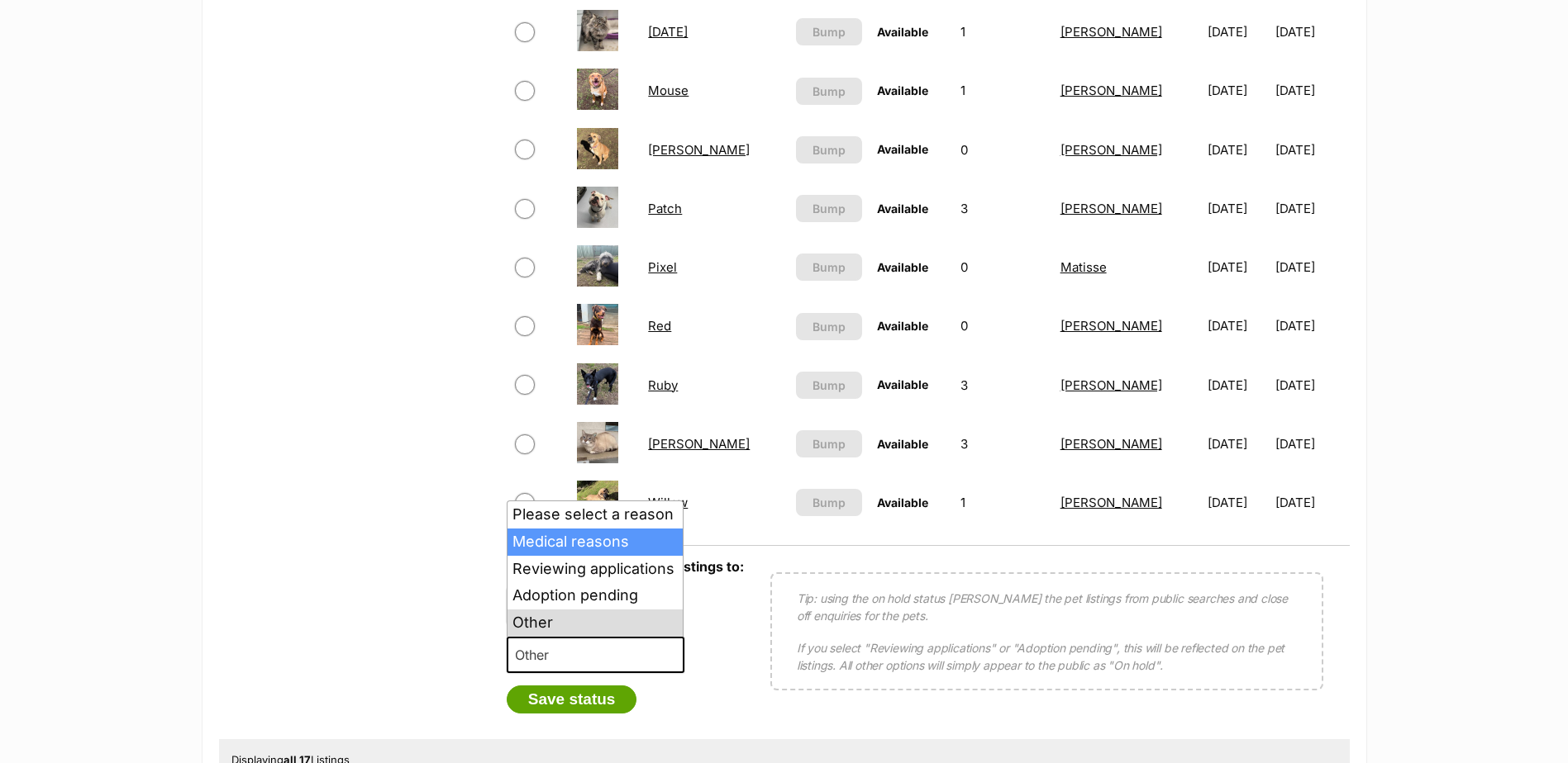
select select "medical"
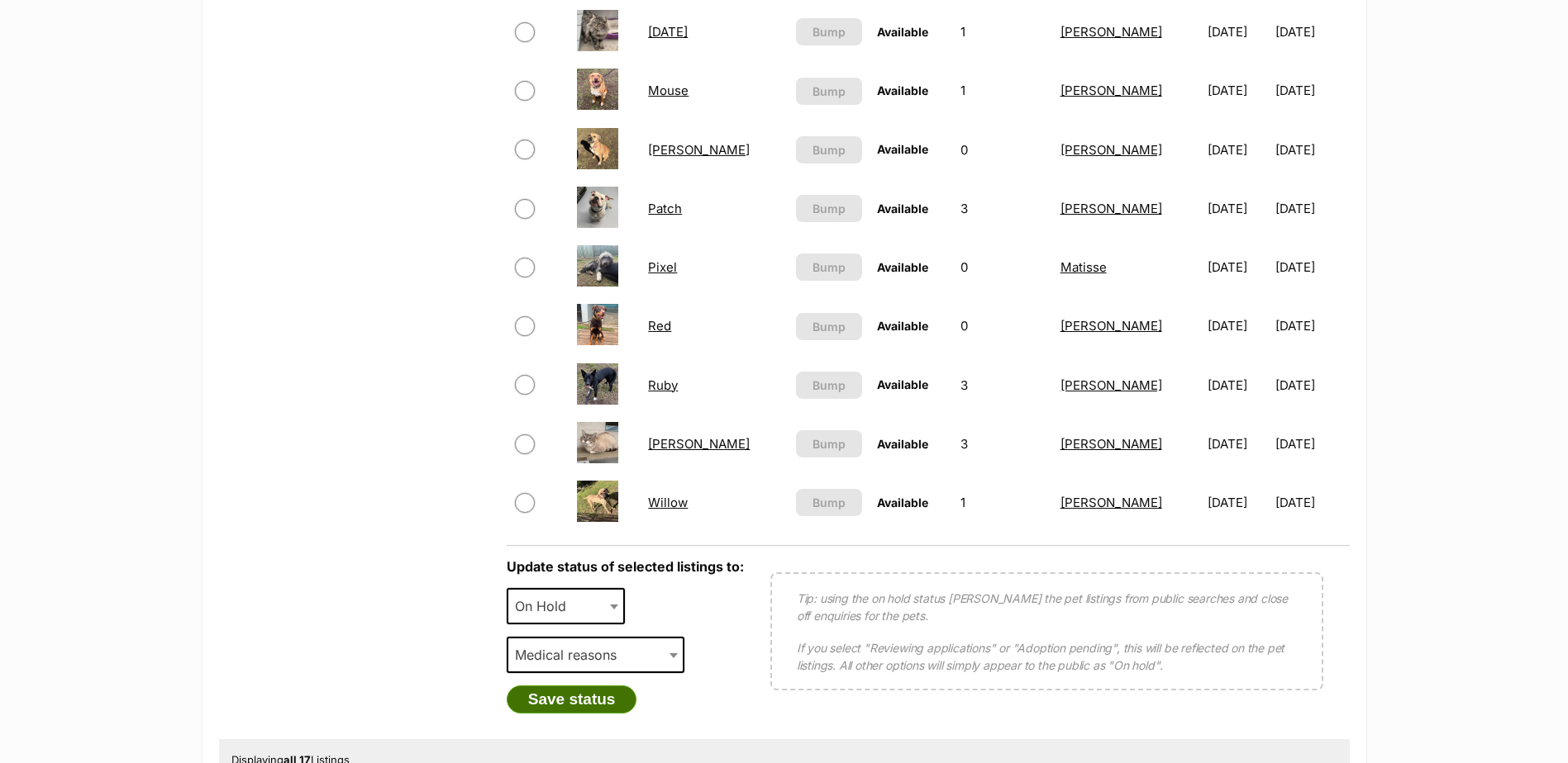
click at [578, 699] on button "Save status" at bounding box center [572, 699] width 131 height 28
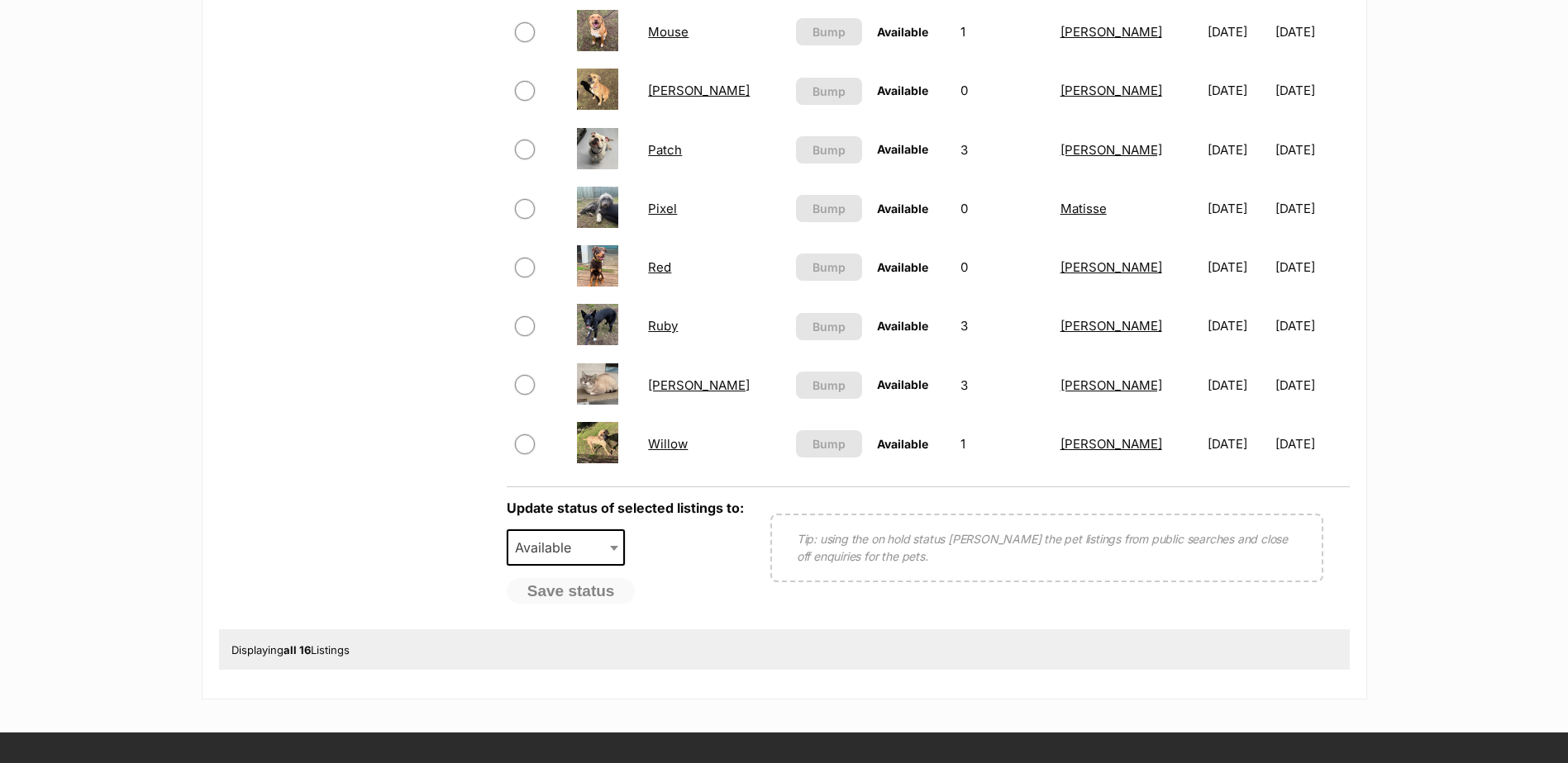
click at [445, 173] on div "Refine your search Status All Available Remove filter Draft (2) Items On Hold A…" at bounding box center [355, 67] width 271 height 1127
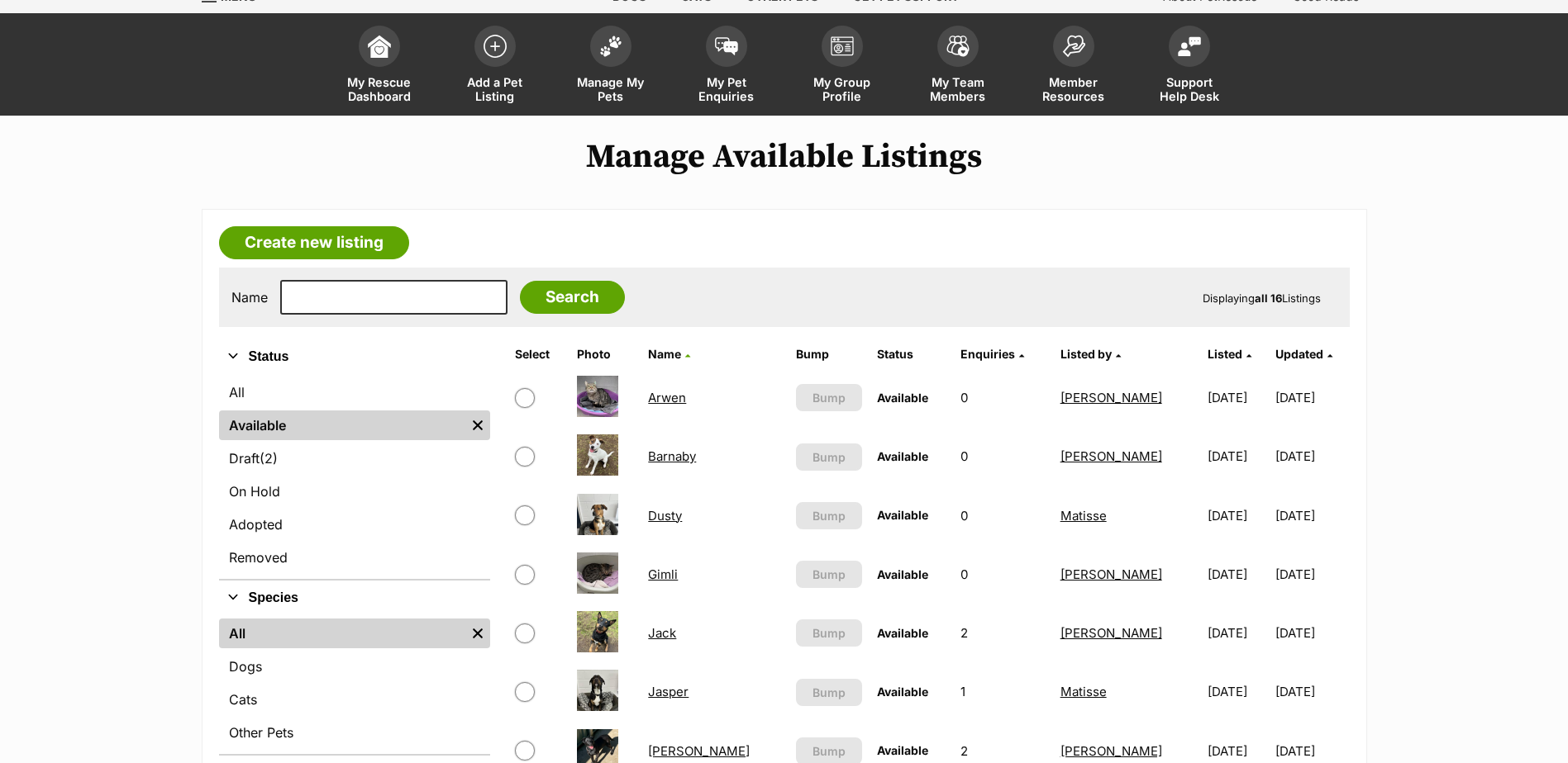
scroll to position [0, 0]
